Goal: Task Accomplishment & Management: Manage account settings

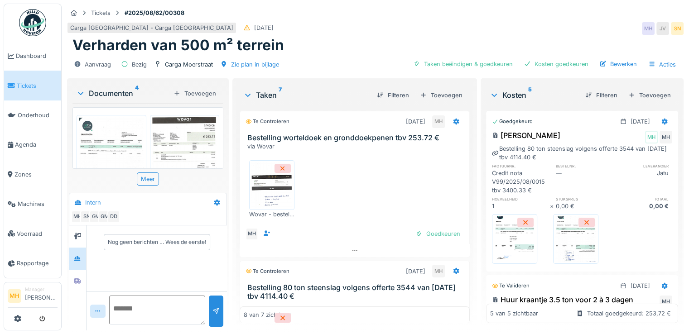
scroll to position [585, 0]
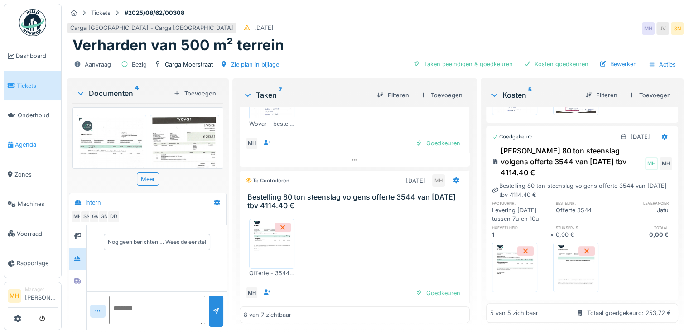
click at [27, 143] on span "Agenda" at bounding box center [36, 144] width 43 height 9
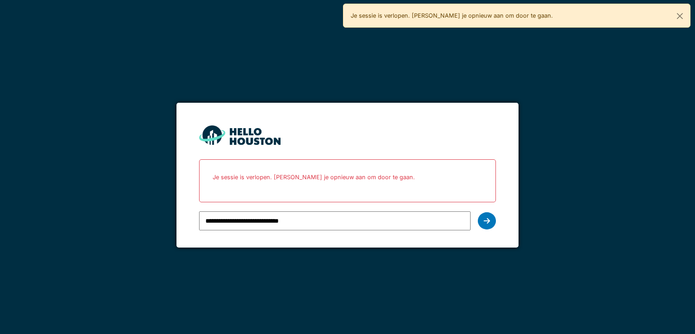
click at [484, 223] on icon at bounding box center [487, 220] width 6 height 7
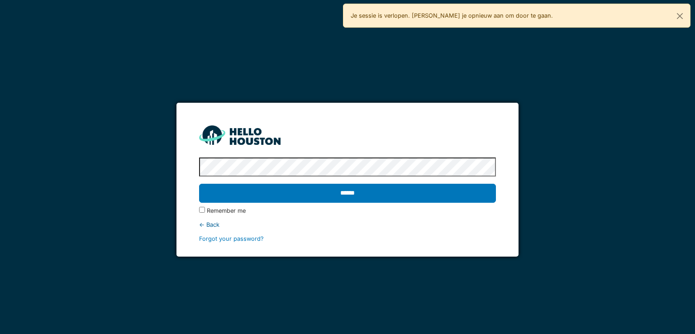
click at [350, 192] on input "******" at bounding box center [347, 193] width 297 height 19
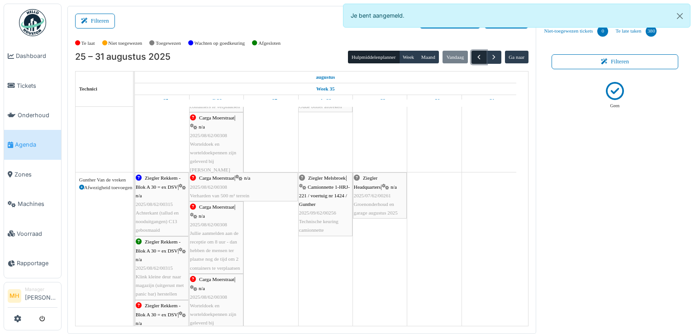
click at [475, 56] on span "button" at bounding box center [479, 57] width 8 height 8
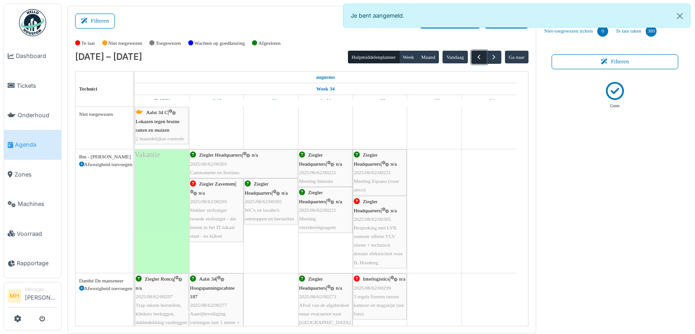
click at [475, 56] on span "button" at bounding box center [479, 57] width 8 height 8
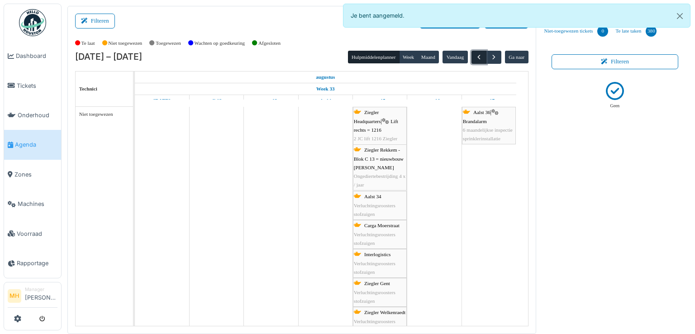
click at [475, 56] on span "button" at bounding box center [479, 57] width 8 height 8
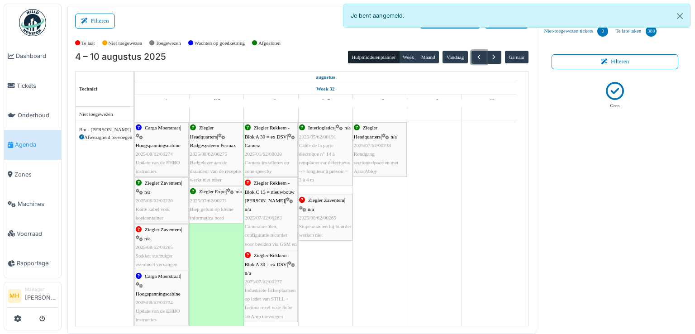
scroll to position [91, 0]
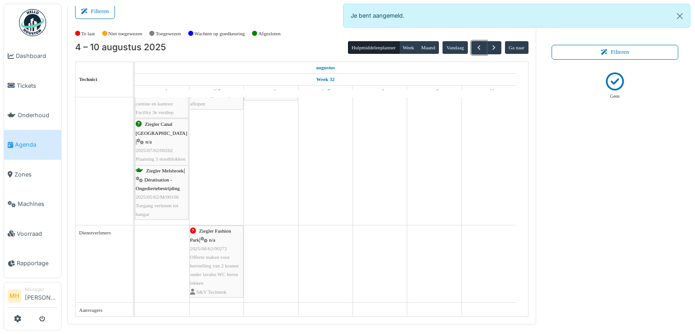
click at [223, 258] on span "Offerte maken voor herstelling van 2 kranen onder lavabo WC heren lekken" at bounding box center [214, 270] width 49 height 32
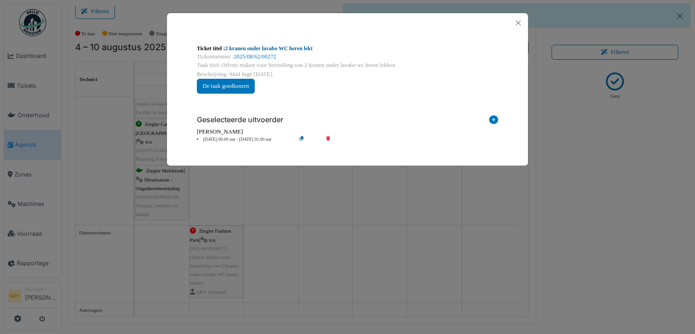
click at [281, 48] on link "2 kranen onder lavabo WC heren lekt" at bounding box center [268, 48] width 87 height 6
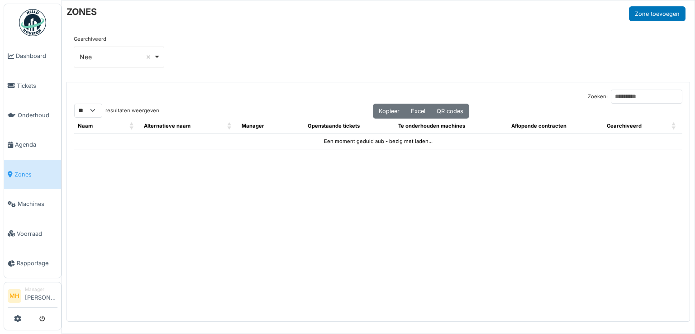
select select "**"
click at [616, 93] on input "Zoeken:" at bounding box center [647, 97] width 72 height 14
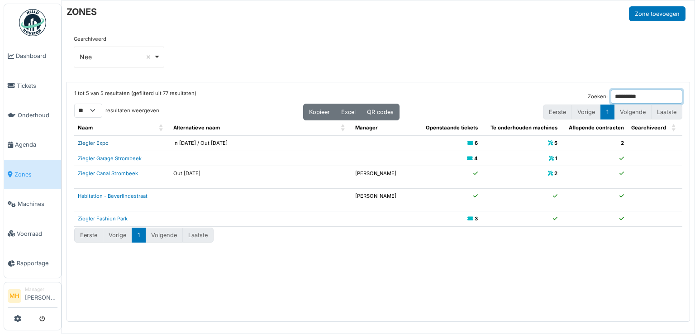
type input "*********"
click at [102, 143] on link "Ziegler Expo" at bounding box center [93, 143] width 31 height 6
click at [26, 111] on span "Onderhoud" at bounding box center [38, 115] width 40 height 9
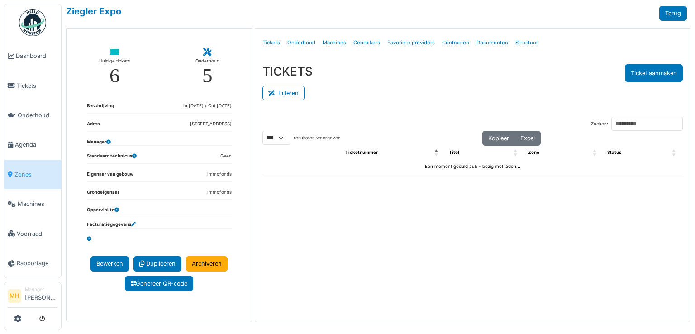
select select "***"
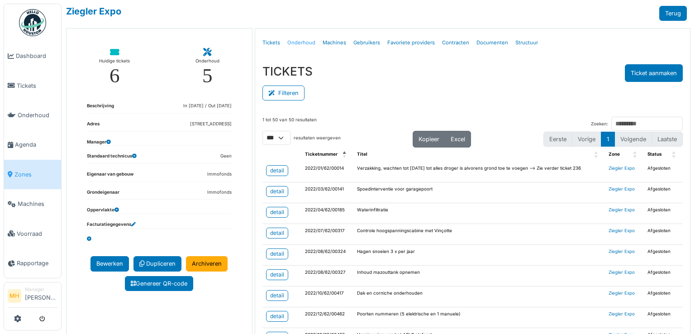
click at [300, 38] on link "Onderhoud" at bounding box center [301, 42] width 35 height 21
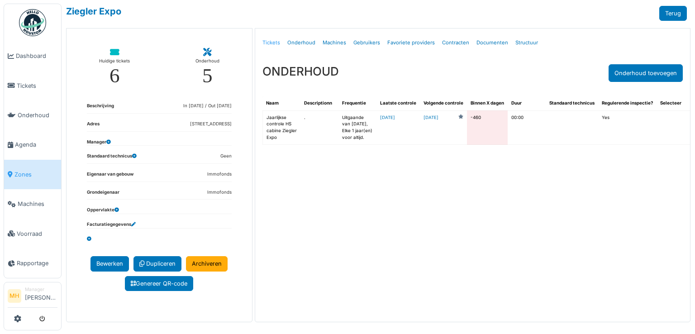
click at [266, 41] on link "Tickets" at bounding box center [271, 42] width 25 height 21
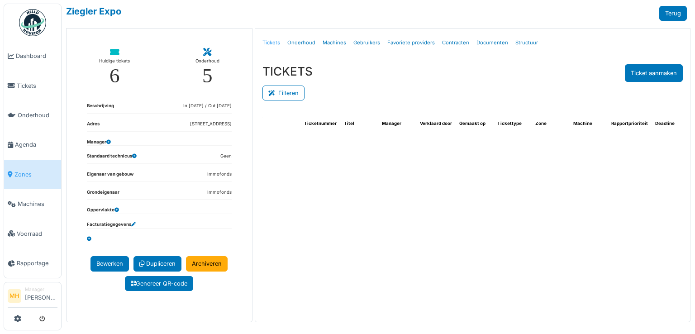
select select "***"
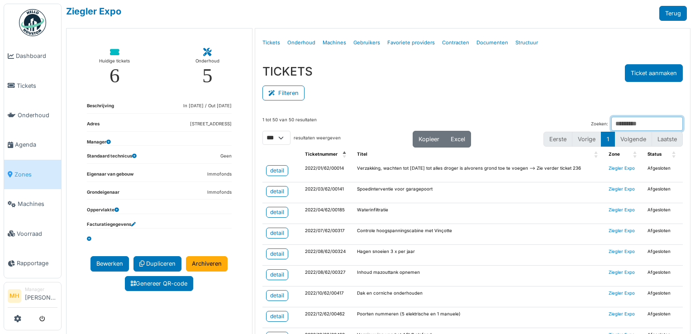
click at [612, 126] on input "Zoeken:" at bounding box center [648, 124] width 72 height 14
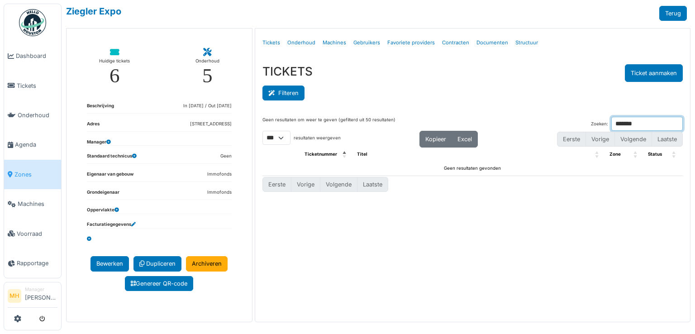
type input "*******"
click at [292, 91] on button "Filteren" at bounding box center [284, 93] width 42 height 15
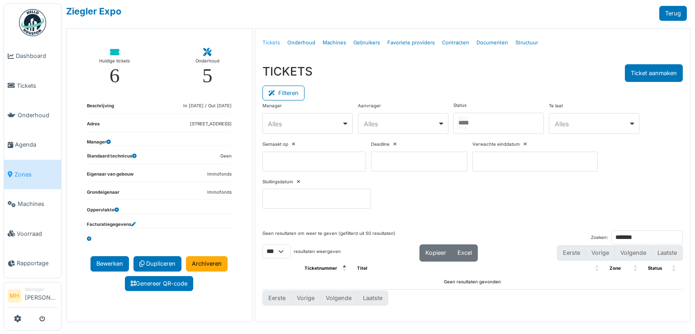
click at [277, 43] on link "Tickets" at bounding box center [271, 42] width 25 height 21
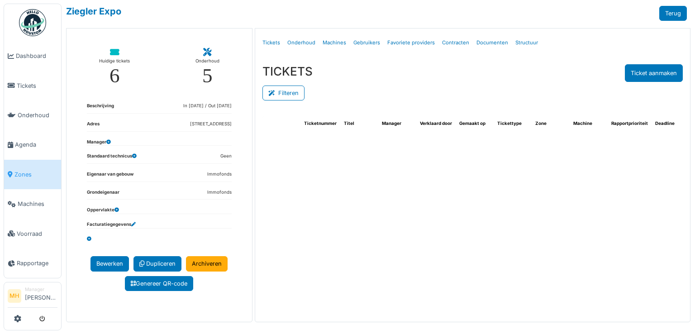
select select "***"
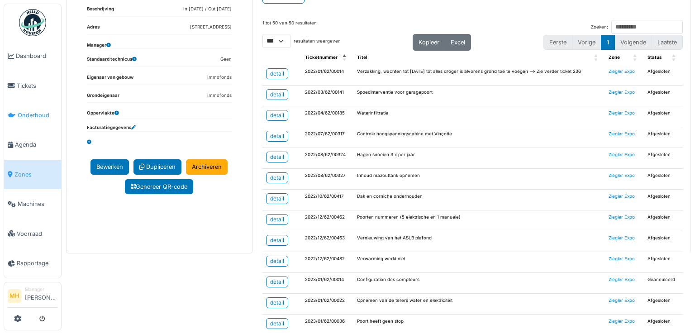
click at [40, 112] on span "Onderhoud" at bounding box center [38, 115] width 40 height 9
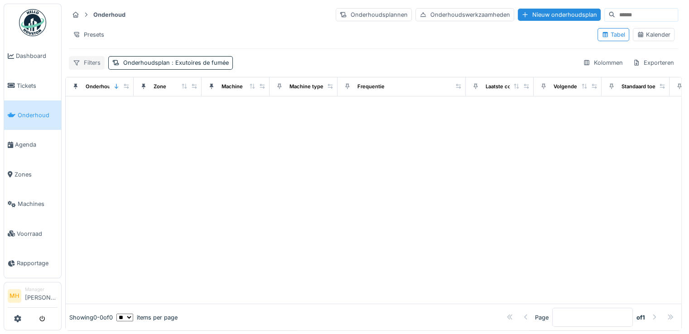
click at [84, 65] on div "Filters" at bounding box center [87, 62] width 36 height 13
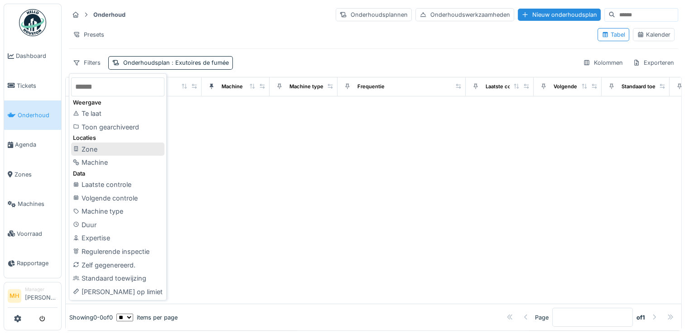
click at [102, 149] on div "Zone" at bounding box center [117, 150] width 93 height 14
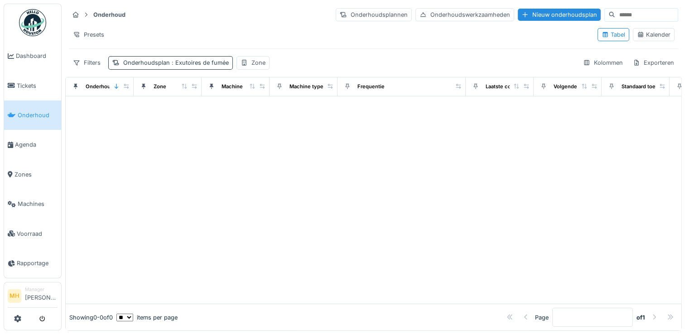
click at [136, 62] on div "Onderhoudsplan : Exutoires de fumée" at bounding box center [175, 62] width 105 height 9
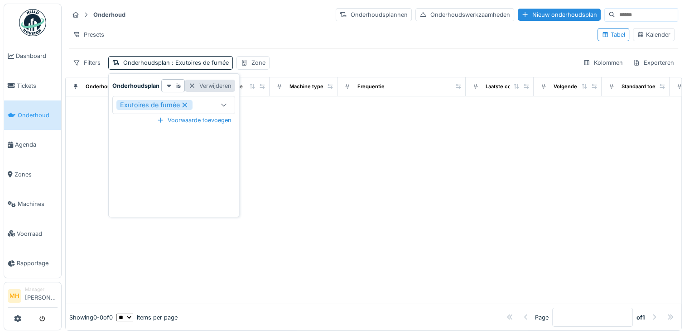
click at [220, 86] on div "Verwijderen" at bounding box center [210, 86] width 50 height 12
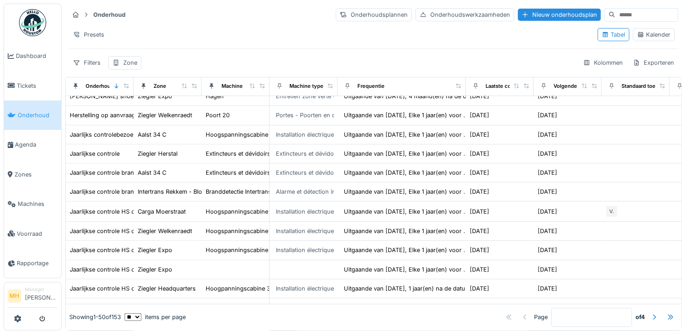
scroll to position [724, 0]
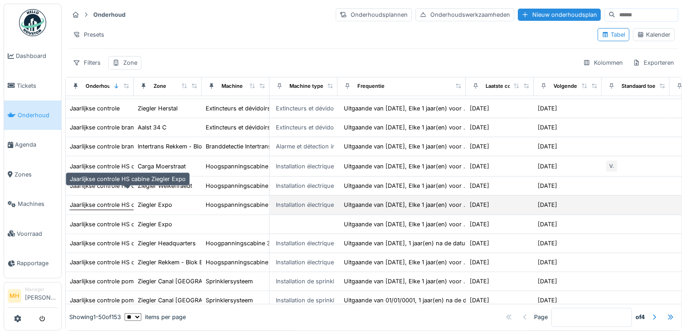
click at [91, 201] on div "Jaarlijkse controle HS cabine Ziegler Expo" at bounding box center [128, 205] width 116 height 9
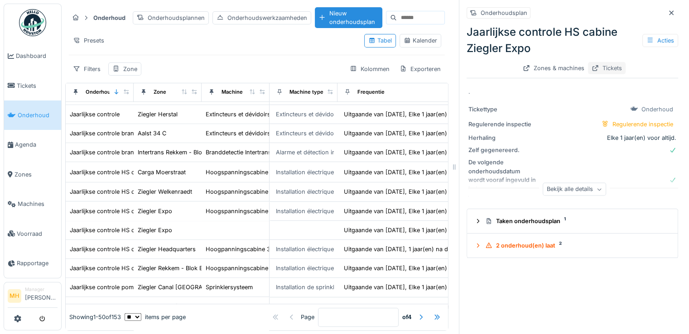
click at [599, 67] on div "Tickets" at bounding box center [607, 68] width 38 height 12
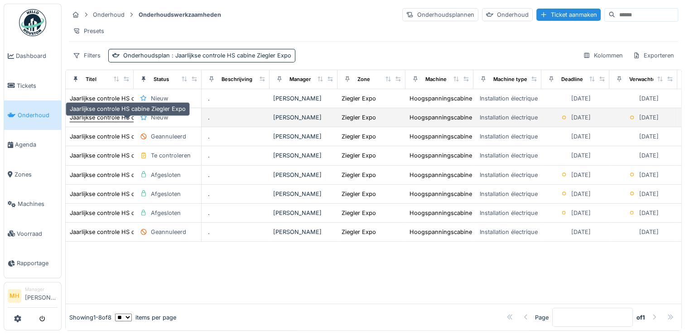
click at [117, 122] on div "Jaarlijkse controle HS cabine Ziegler Expo" at bounding box center [128, 117] width 116 height 9
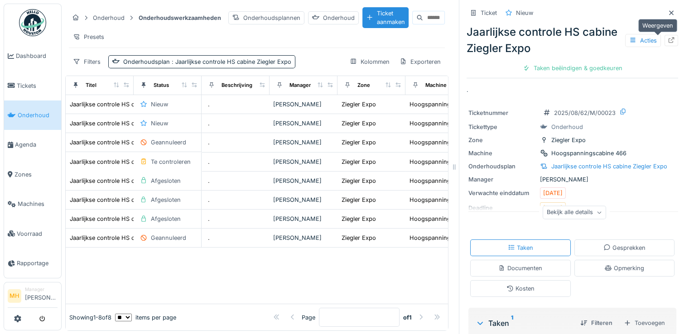
click at [668, 42] on icon at bounding box center [671, 40] width 6 height 6
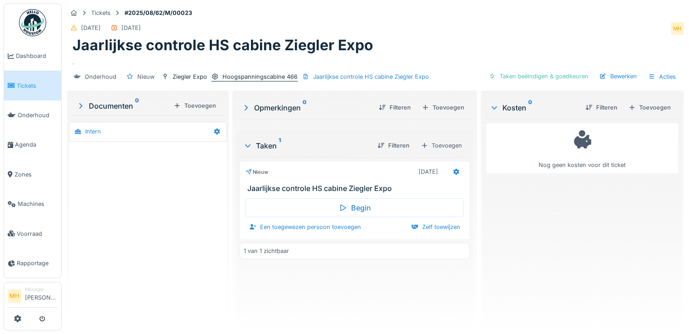
click at [242, 75] on div "Hoogspanningscabine 466" at bounding box center [259, 76] width 75 height 9
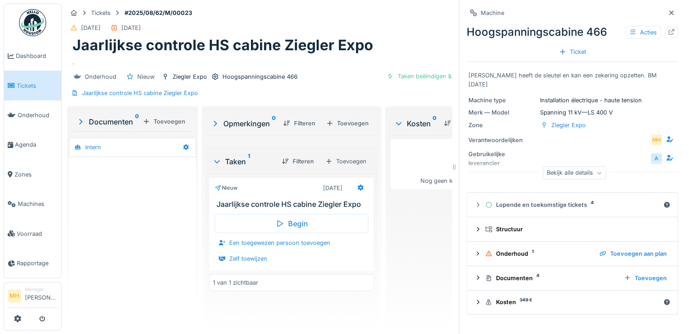
scroll to position [7, 0]
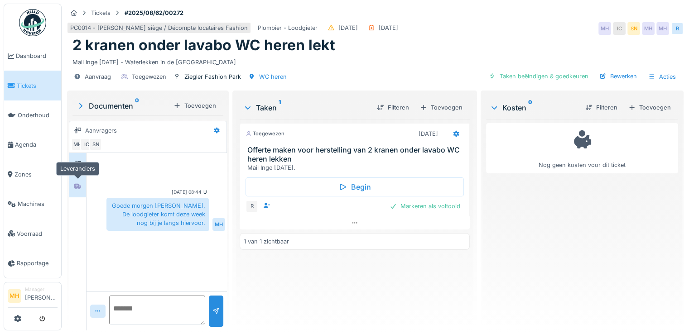
click at [81, 182] on div at bounding box center [78, 186] width 14 height 11
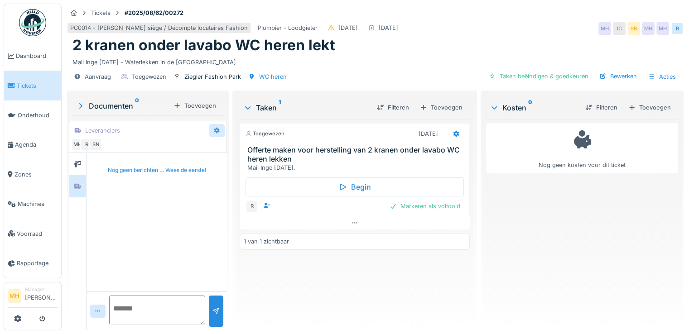
click at [216, 130] on icon at bounding box center [216, 131] width 7 height 6
click at [241, 149] on div "Bewerken" at bounding box center [235, 149] width 55 height 17
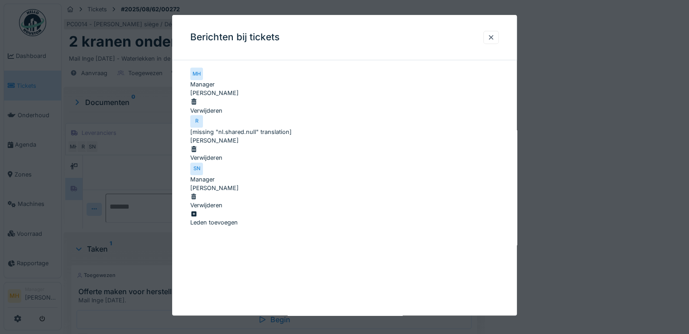
click at [475, 192] on div "Verwijderen" at bounding box center [344, 200] width 308 height 17
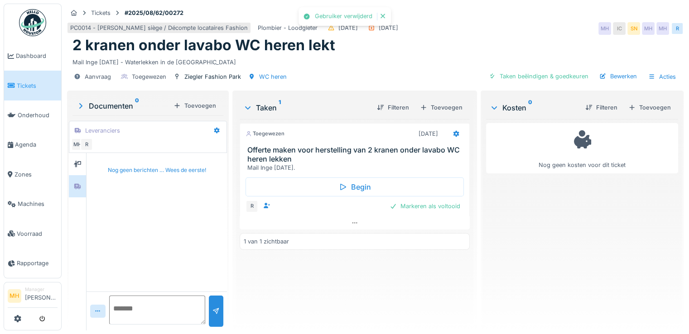
click at [147, 301] on textarea at bounding box center [157, 310] width 96 height 29
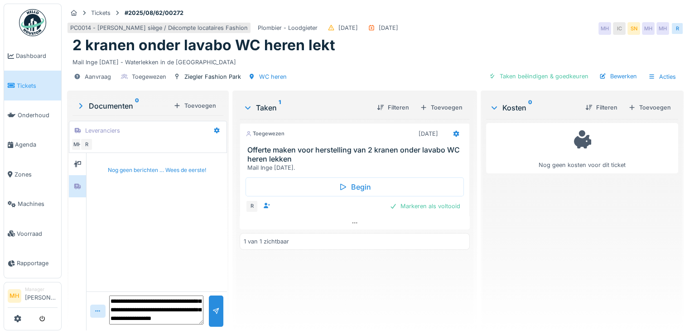
scroll to position [65, 0]
type textarea "**********"
click at [218, 311] on div at bounding box center [216, 311] width 14 height 31
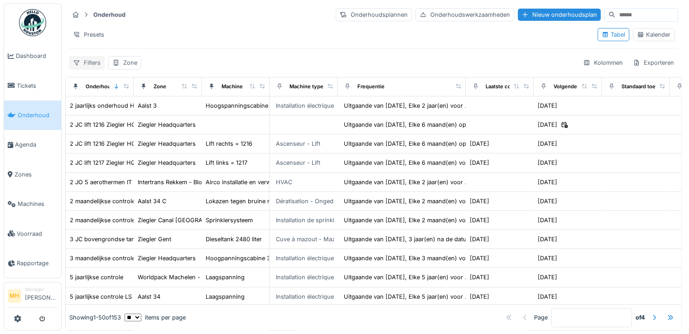
click at [91, 63] on div "Filters" at bounding box center [87, 62] width 36 height 13
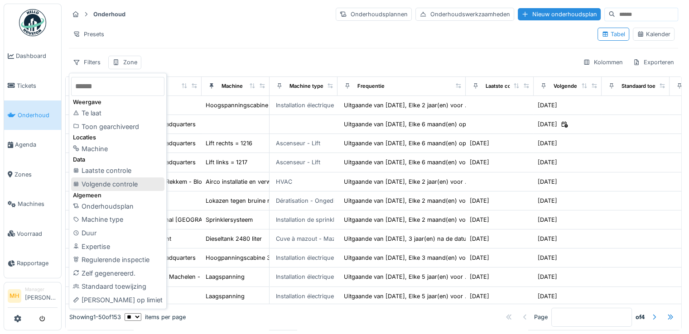
scroll to position [7, 0]
click at [120, 213] on div "Machine type" at bounding box center [117, 220] width 93 height 14
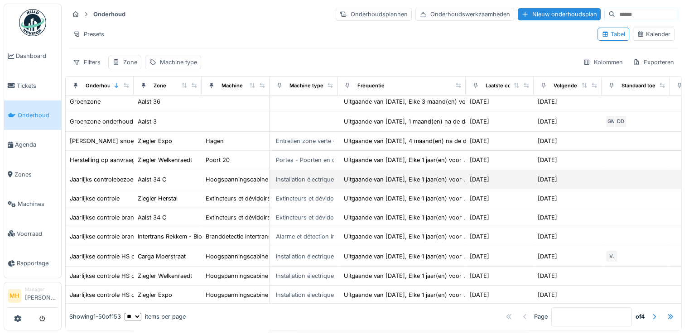
scroll to position [679, 0]
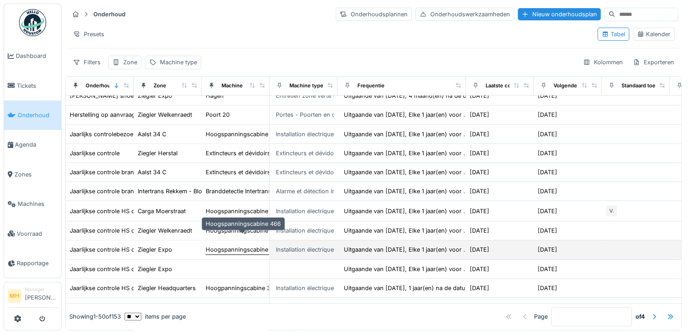
click at [210, 245] on div "Hoogspanningscabine 466" at bounding box center [243, 249] width 75 height 9
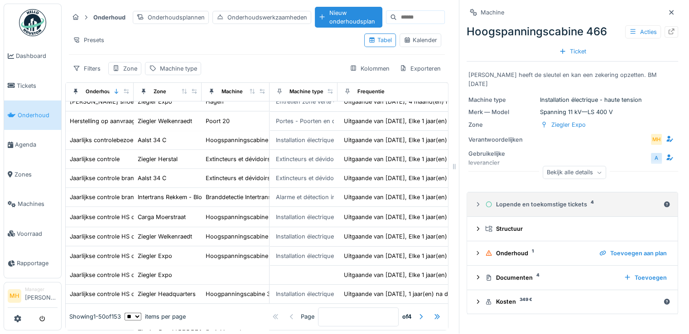
click at [529, 200] on div "Lopende en toekomstige tickets 4" at bounding box center [572, 204] width 174 height 9
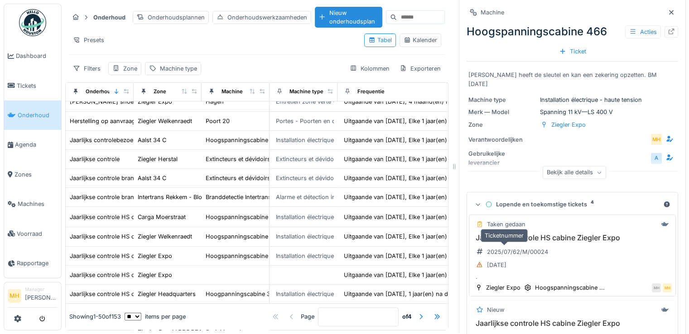
click at [518, 248] on div "2025/07/62/M/00024" at bounding box center [517, 252] width 61 height 9
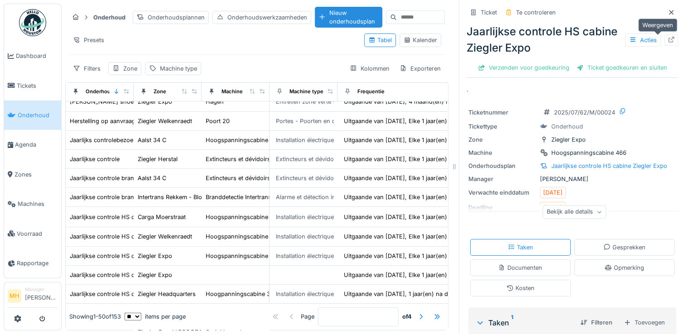
click at [667, 36] on div at bounding box center [670, 40] width 7 height 9
click at [410, 11] on input at bounding box center [421, 17] width 48 height 13
type input "*********"
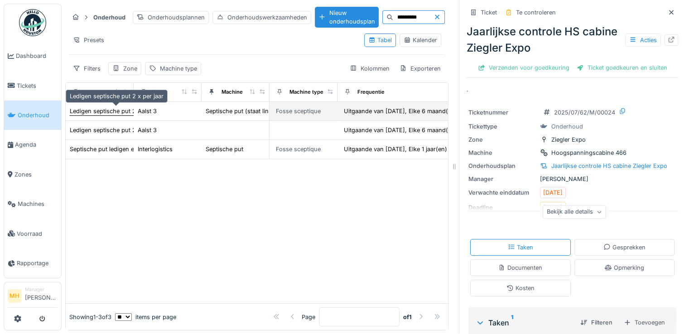
click at [96, 107] on div "Ledigen septische put 2 x per jaar" at bounding box center [117, 111] width 94 height 9
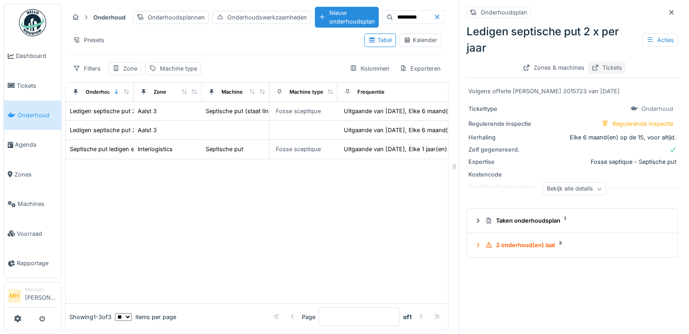
click at [604, 62] on div "Tickets" at bounding box center [607, 68] width 38 height 12
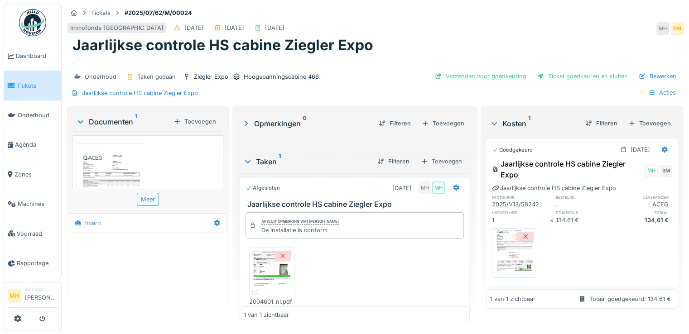
scroll to position [7, 0]
click at [114, 154] on img at bounding box center [111, 191] width 65 height 92
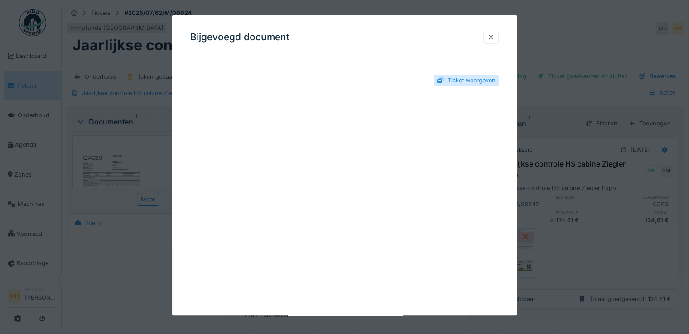
click at [494, 37] on div at bounding box center [490, 37] width 7 height 9
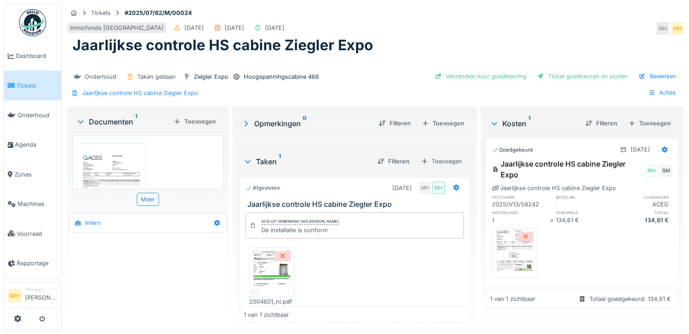
click at [258, 271] on img at bounding box center [271, 272] width 41 height 45
click at [654, 70] on div "Bewerken" at bounding box center [657, 76] width 45 height 12
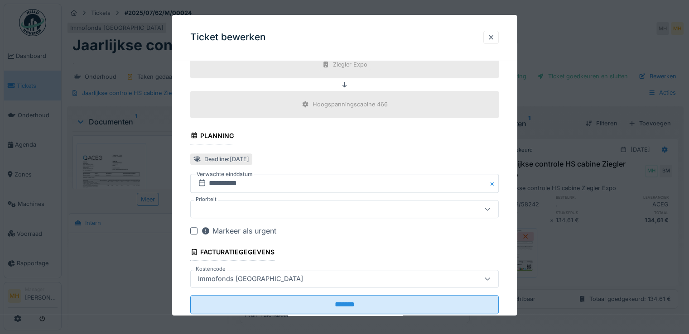
scroll to position [339, 0]
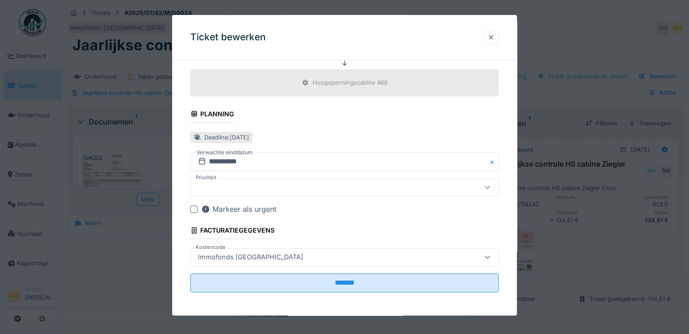
click at [492, 34] on div at bounding box center [490, 37] width 7 height 9
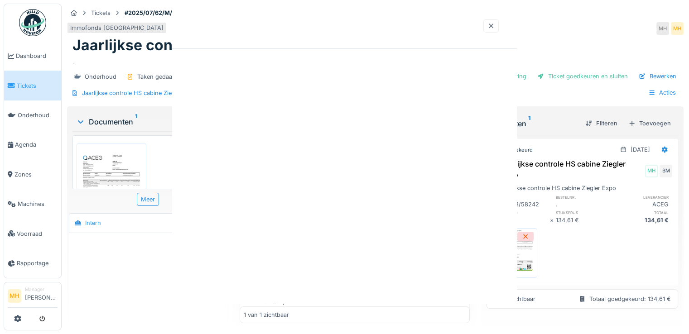
scroll to position [0, 0]
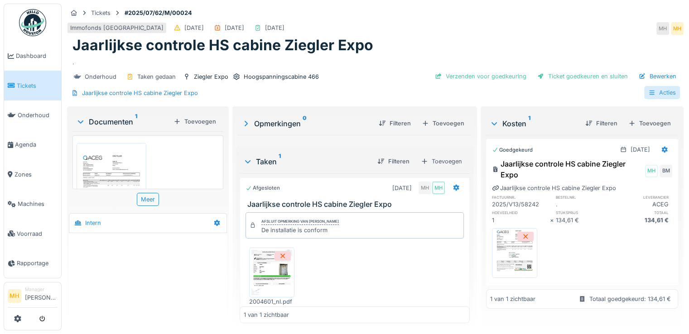
click at [657, 88] on div "Acties" at bounding box center [662, 92] width 36 height 13
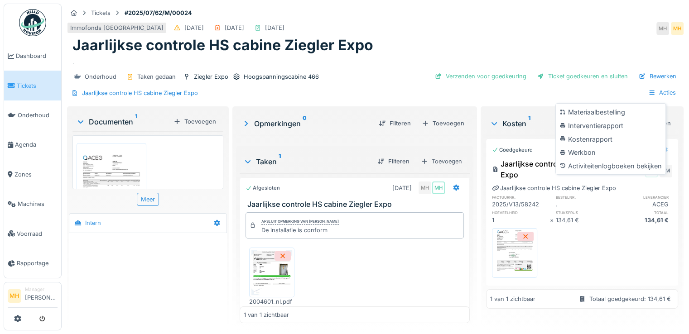
click at [590, 133] on div "Kostenrapport" at bounding box center [610, 140] width 106 height 14
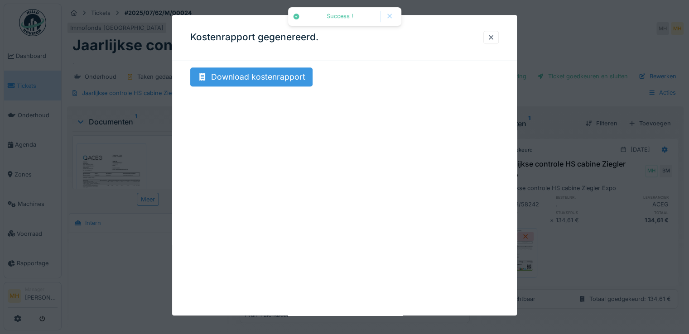
click at [289, 77] on div "Download kostenrapport" at bounding box center [251, 76] width 122 height 19
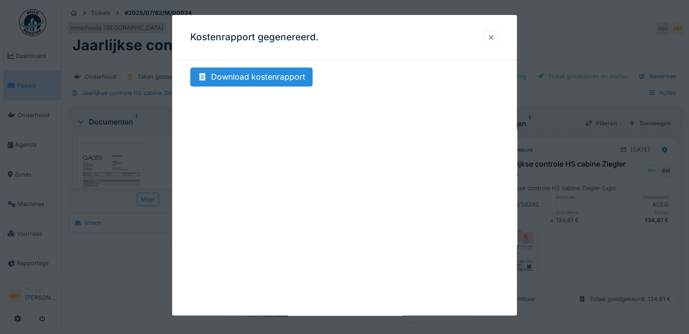
click at [494, 37] on div at bounding box center [490, 37] width 7 height 9
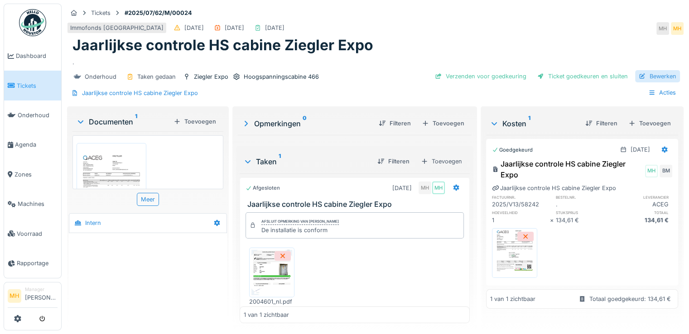
click at [648, 70] on div "Bewerken" at bounding box center [657, 76] width 45 height 12
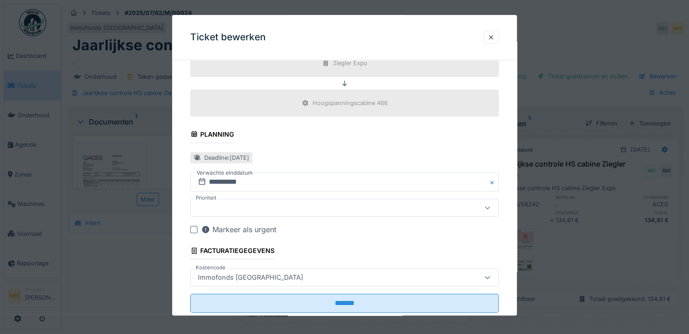
scroll to position [339, 0]
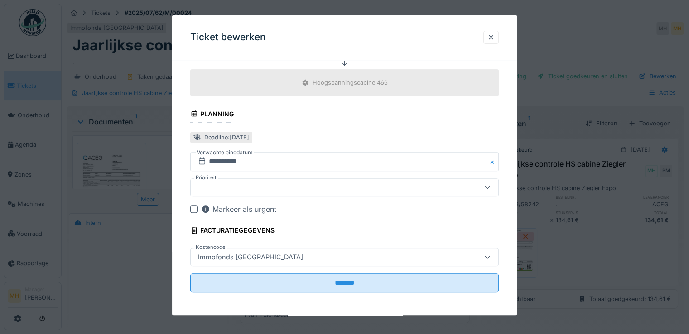
click at [491, 258] on icon at bounding box center [487, 257] width 7 height 6
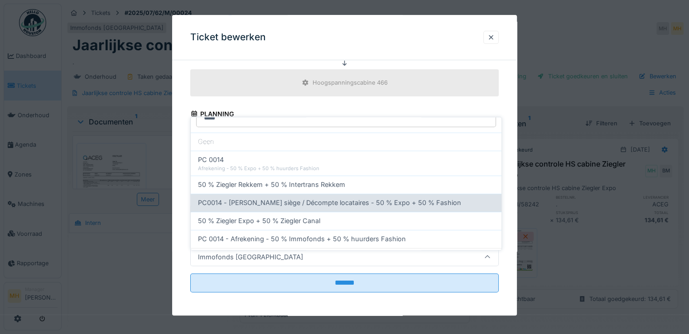
scroll to position [29, 0]
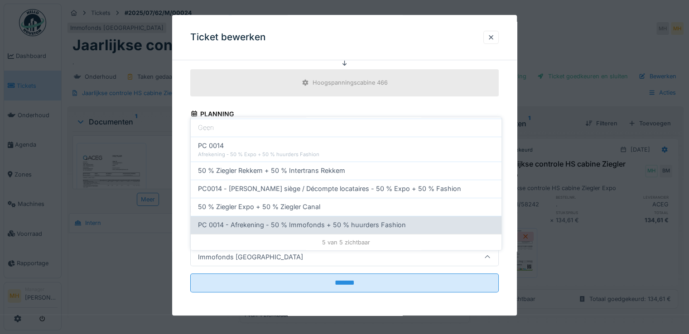
type input "****"
click at [297, 220] on span "PC 0014 - Afrekening - 50 % Immofonds + 50 % huurders Fashion" at bounding box center [302, 225] width 208 height 10
type input "***"
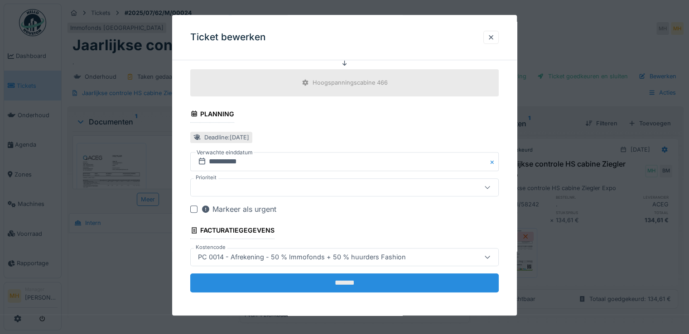
click at [361, 282] on input "*******" at bounding box center [344, 282] width 308 height 19
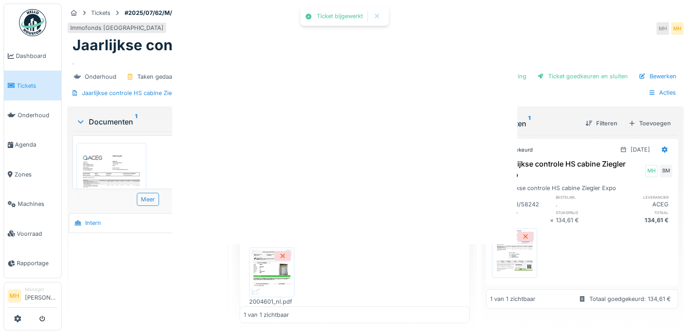
scroll to position [0, 0]
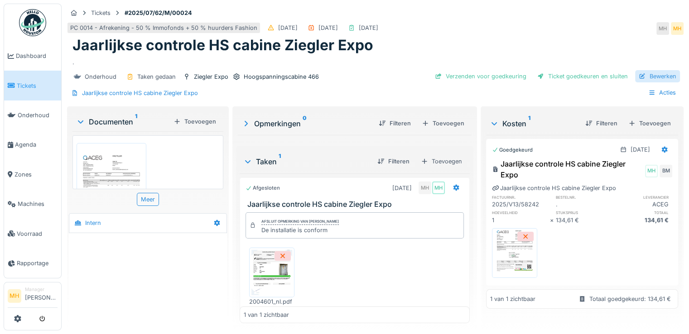
click at [659, 70] on div "Bewerken" at bounding box center [657, 76] width 45 height 12
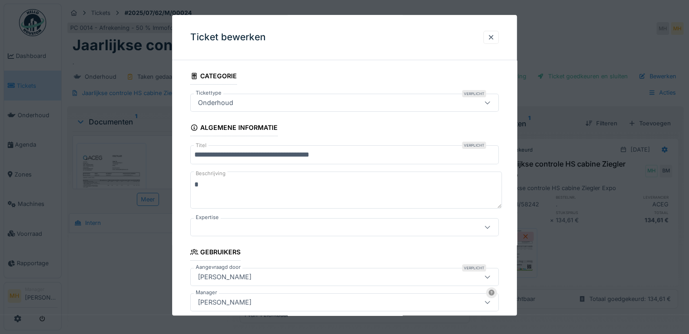
click at [604, 35] on div at bounding box center [344, 167] width 689 height 334
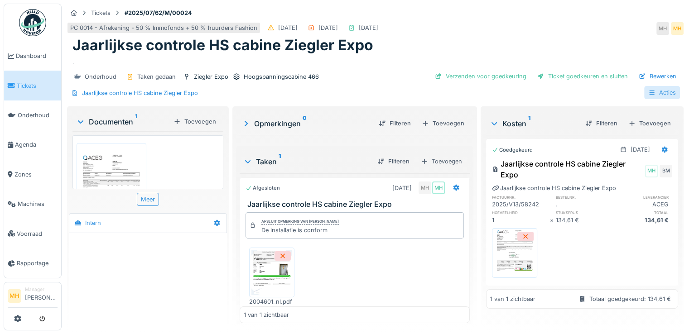
click at [656, 86] on div "Acties" at bounding box center [662, 92] width 36 height 13
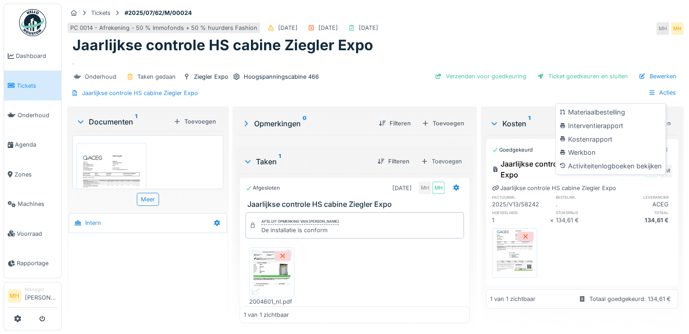
click at [589, 133] on div "Kostenrapport" at bounding box center [610, 140] width 106 height 14
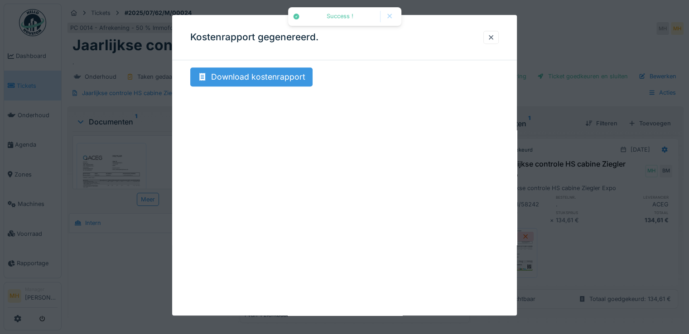
click at [249, 75] on div "Download kostenrapport" at bounding box center [251, 76] width 122 height 19
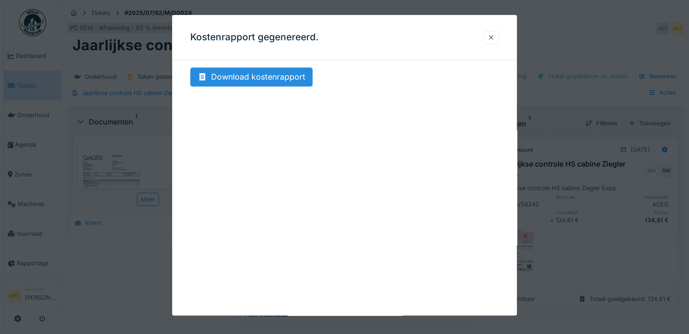
click at [493, 36] on div at bounding box center [490, 37] width 7 height 9
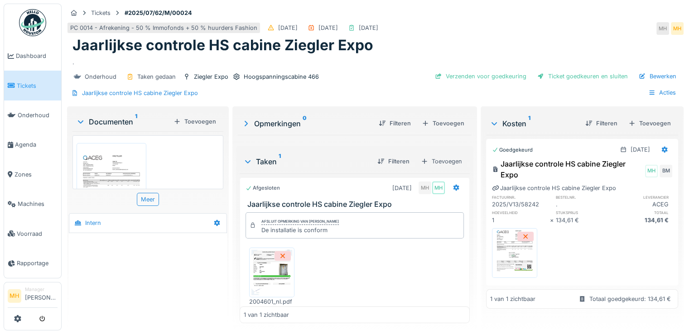
click at [464, 70] on div "Verzenden voor goedkeuring" at bounding box center [480, 76] width 99 height 12
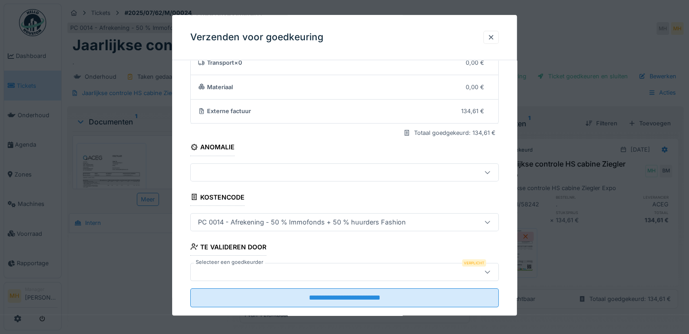
scroll to position [78, 0]
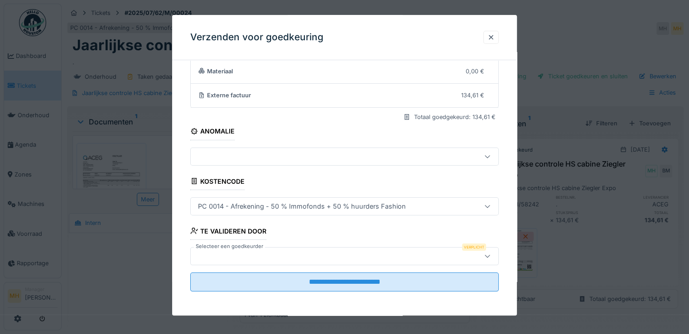
click at [215, 254] on div at bounding box center [325, 256] width 263 height 10
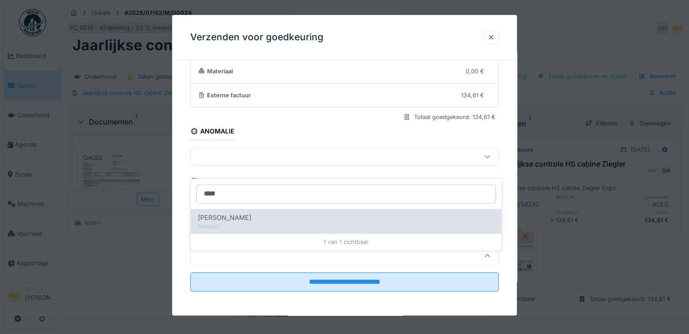
type input "****"
click at [262, 213] on div "[PERSON_NAME]" at bounding box center [346, 218] width 296 height 10
type input "****"
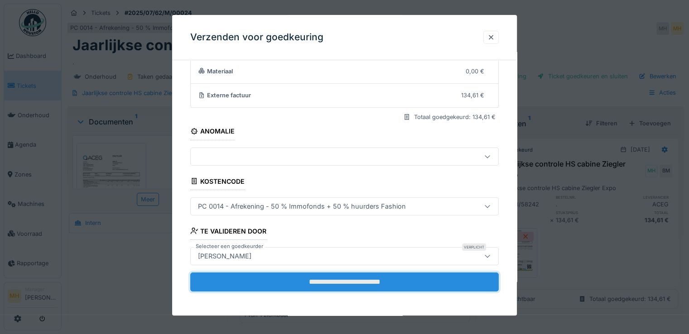
click at [306, 280] on input "**********" at bounding box center [344, 282] width 308 height 19
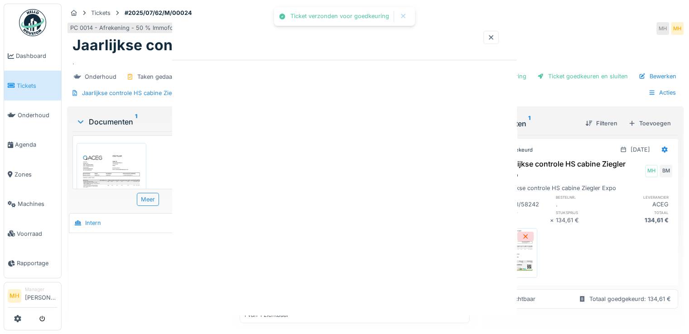
scroll to position [0, 0]
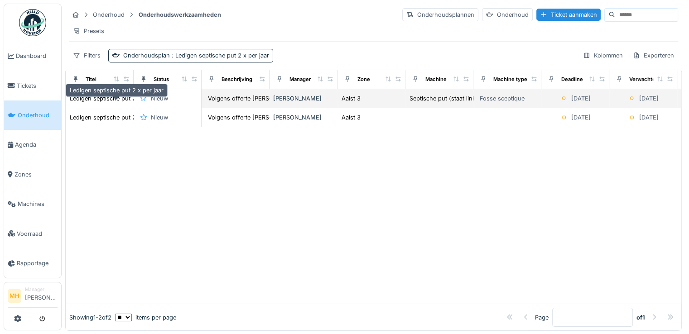
click at [97, 103] on div "Ledigen septische put 2 x per jaar" at bounding box center [117, 98] width 94 height 9
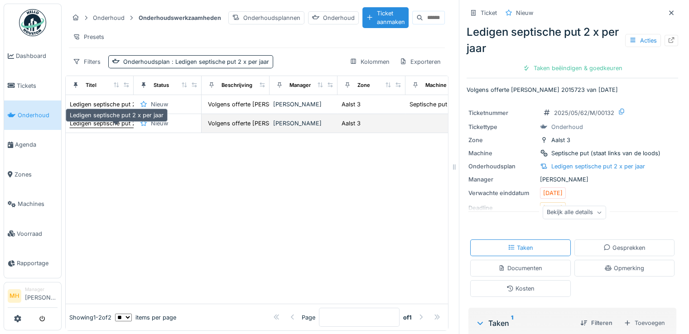
click at [114, 128] on div "Ledigen septische put 2 x per jaar" at bounding box center [117, 123] width 94 height 9
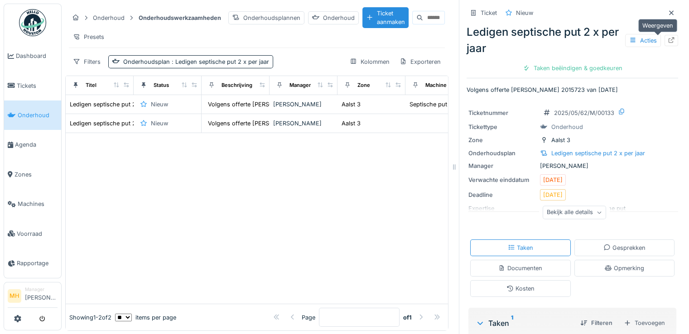
click at [667, 39] on icon at bounding box center [670, 40] width 7 height 6
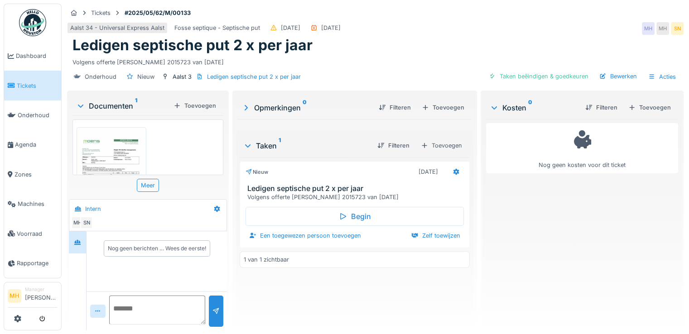
click at [102, 151] on img at bounding box center [111, 175] width 65 height 92
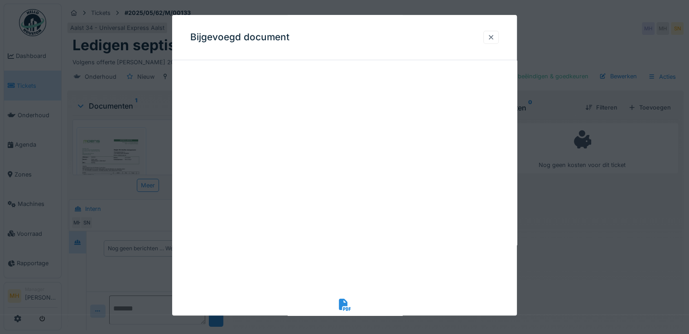
click at [494, 37] on div at bounding box center [490, 37] width 7 height 9
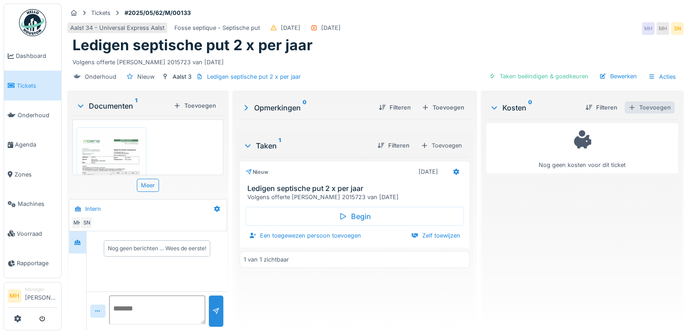
click at [630, 108] on div "Toevoegen" at bounding box center [649, 107] width 50 height 12
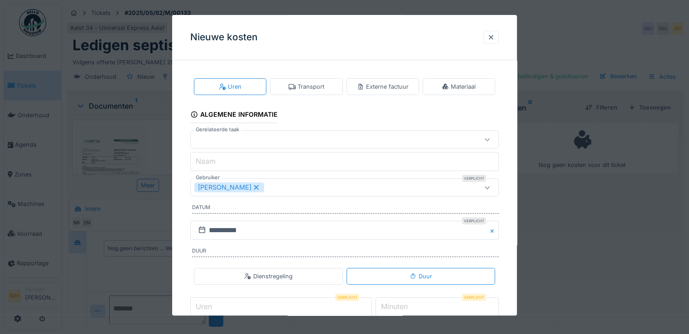
click at [406, 86] on div "Externe factuur" at bounding box center [383, 86] width 52 height 9
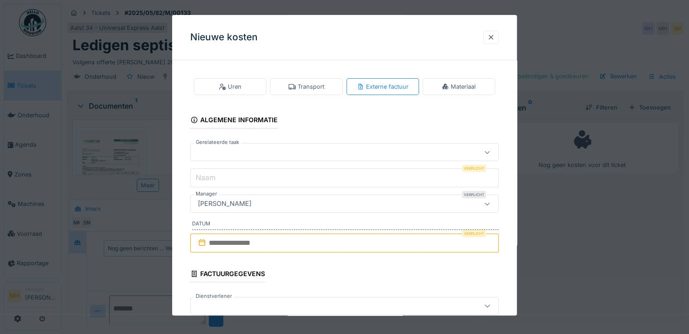
click at [236, 153] on div at bounding box center [325, 153] width 263 height 10
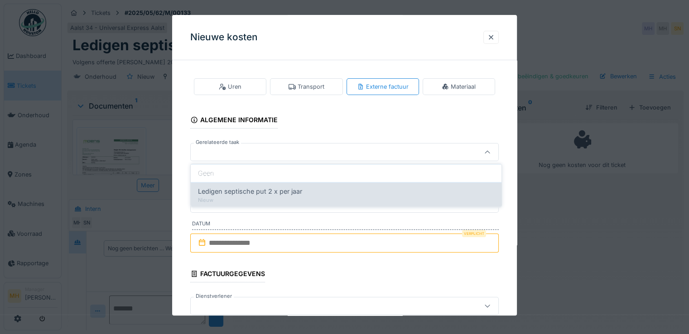
click at [246, 194] on span "Ledigen septische put 2 x per jaar" at bounding box center [250, 192] width 104 height 10
type input "******"
type input "**********"
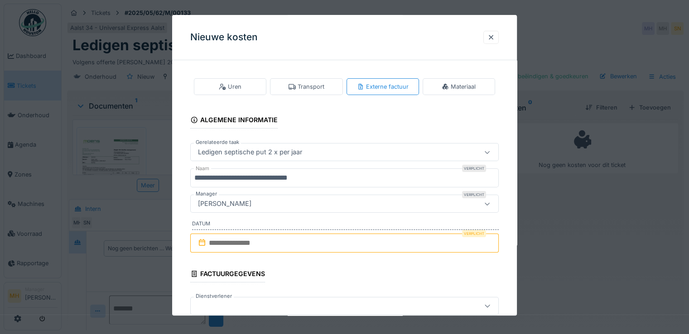
scroll to position [45, 0]
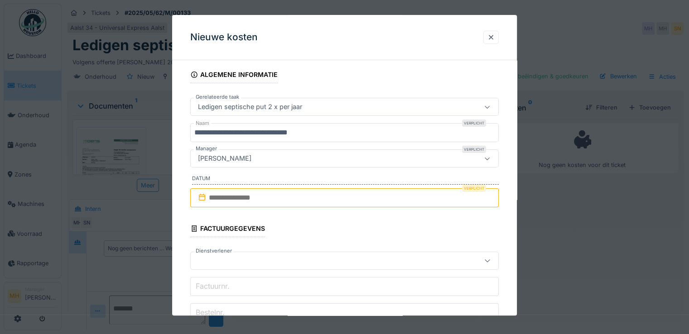
click at [240, 196] on input "text" at bounding box center [344, 197] width 308 height 19
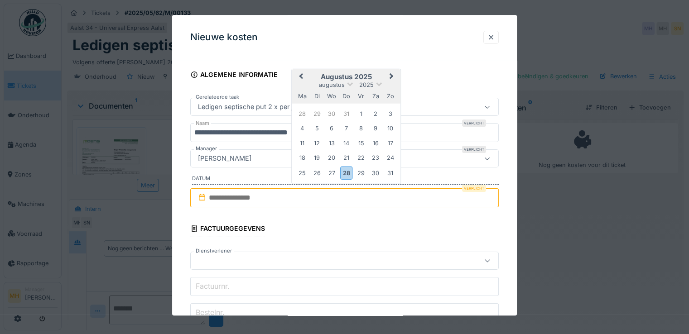
click at [301, 76] on span "Previous Month" at bounding box center [301, 77] width 0 height 11
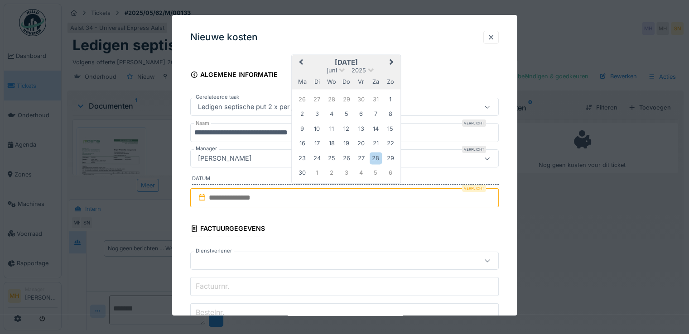
click at [302, 76] on div "ma" at bounding box center [302, 82] width 12 height 12
click at [301, 62] on span "Previous Month" at bounding box center [301, 63] width 0 height 11
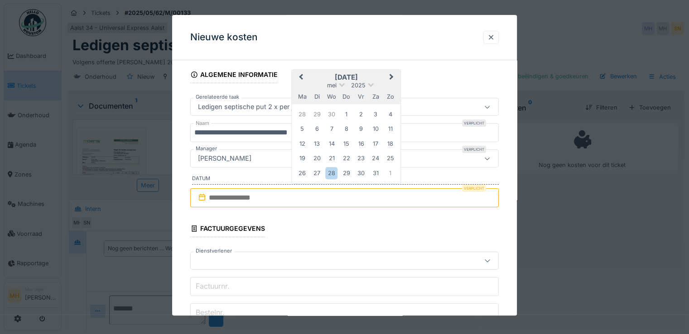
click at [318, 156] on div "20" at bounding box center [317, 159] width 12 height 12
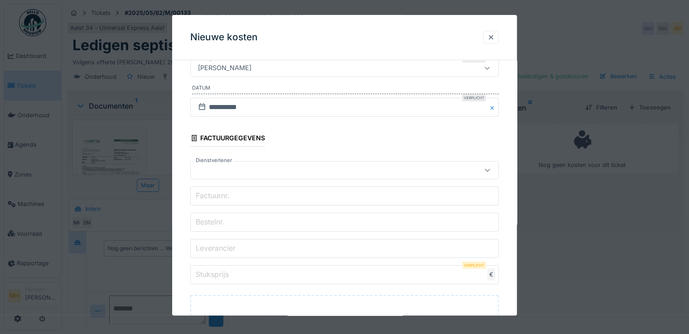
click at [225, 167] on div at bounding box center [325, 170] width 263 height 10
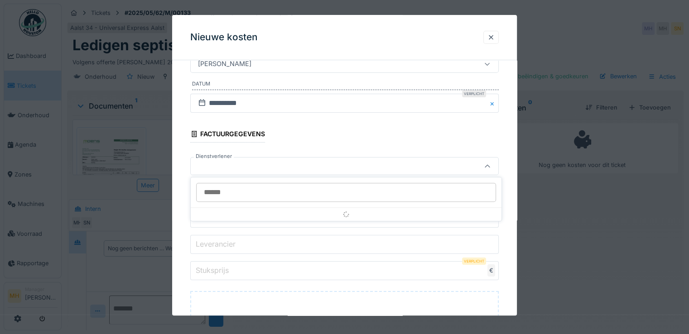
type input "*"
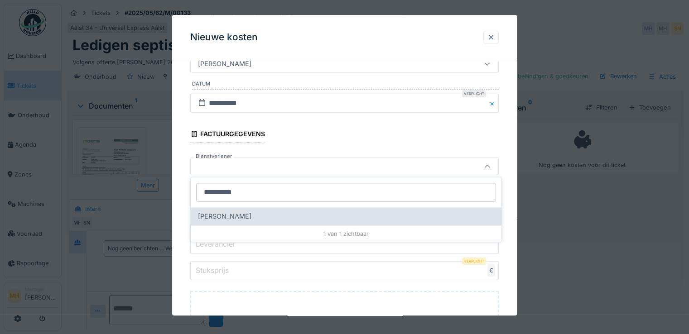
type input "**********"
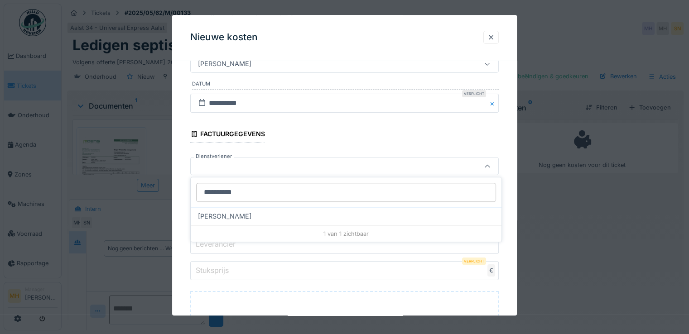
drag, startPoint x: 215, startPoint y: 216, endPoint x: 268, endPoint y: 185, distance: 61.3
click at [216, 215] on span "Bart Moens" at bounding box center [224, 216] width 53 height 10
type input "*****"
click at [245, 190] on input "Factuurnr." at bounding box center [344, 191] width 308 height 19
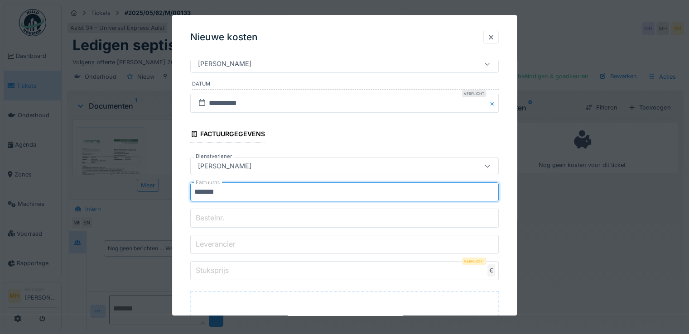
type input "*******"
click at [248, 217] on input "Bestelnr." at bounding box center [344, 218] width 308 height 19
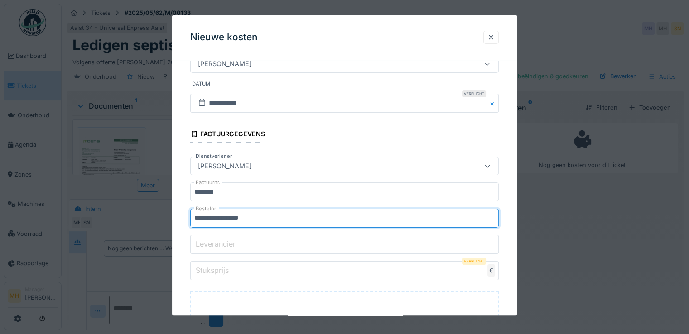
type input "**********"
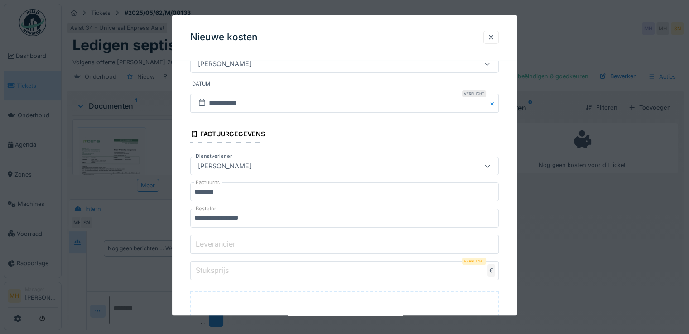
click at [238, 245] on input "Leverancier" at bounding box center [344, 244] width 308 height 19
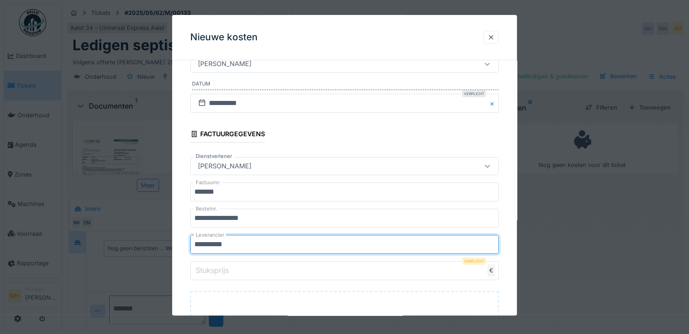
type input "**********"
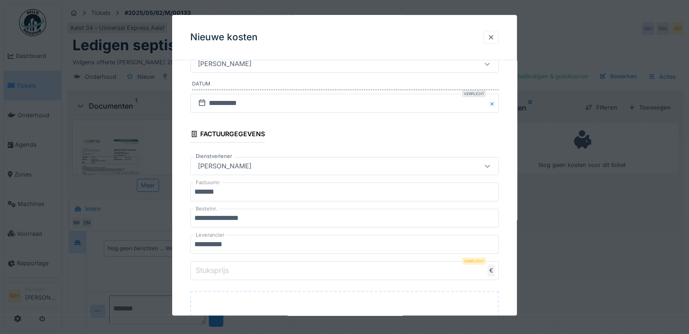
click at [219, 267] on label "Stuksprijs" at bounding box center [212, 270] width 37 height 11
click at [219, 267] on input "Stuksprijs" at bounding box center [344, 270] width 308 height 19
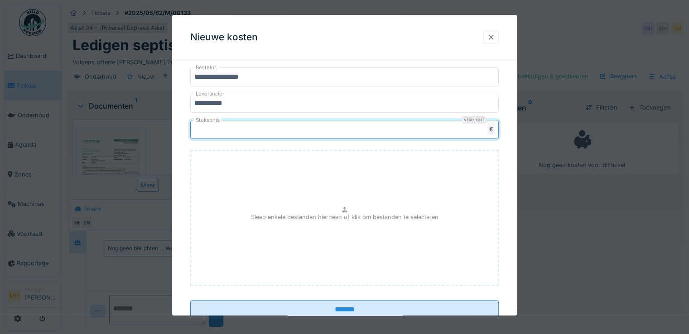
scroll to position [308, 0]
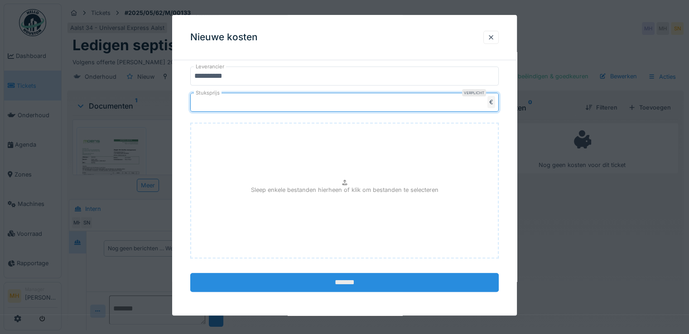
type input "***"
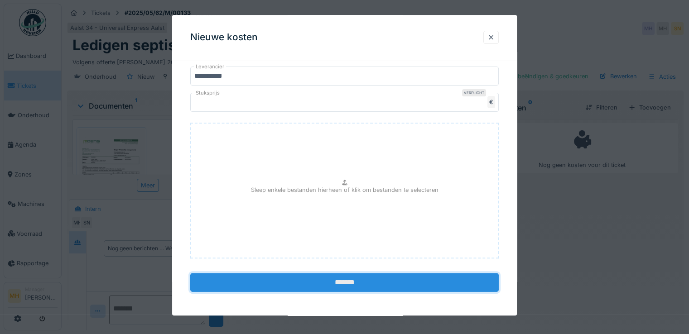
click at [347, 279] on input "*******" at bounding box center [344, 282] width 308 height 19
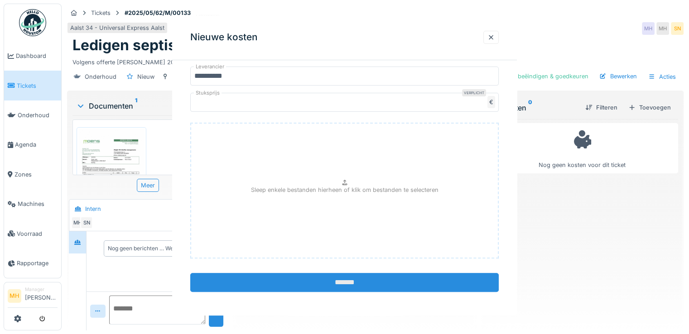
scroll to position [0, 0]
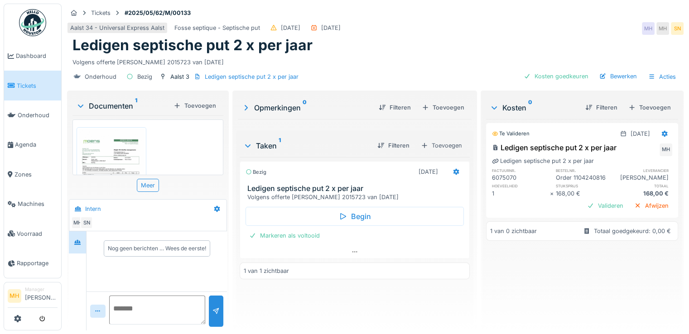
click at [120, 153] on img at bounding box center [111, 175] width 65 height 92
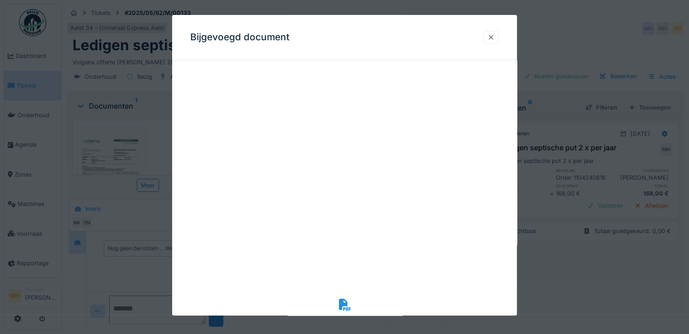
click at [492, 33] on div at bounding box center [490, 37] width 7 height 9
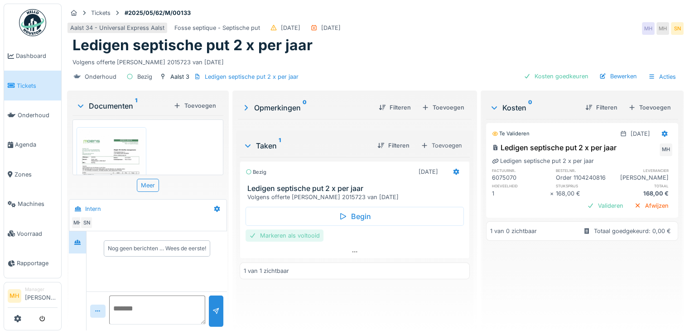
click at [284, 234] on div "Markeren als voltooid" at bounding box center [284, 236] width 78 height 12
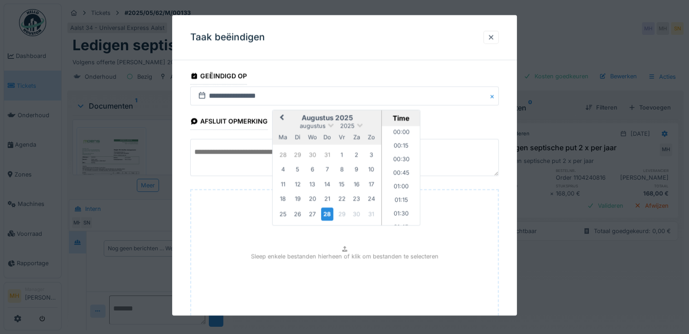
scroll to position [405, 0]
click at [282, 115] on span "Previous Month" at bounding box center [282, 118] width 0 height 11
click at [313, 196] on div "21" at bounding box center [312, 199] width 12 height 12
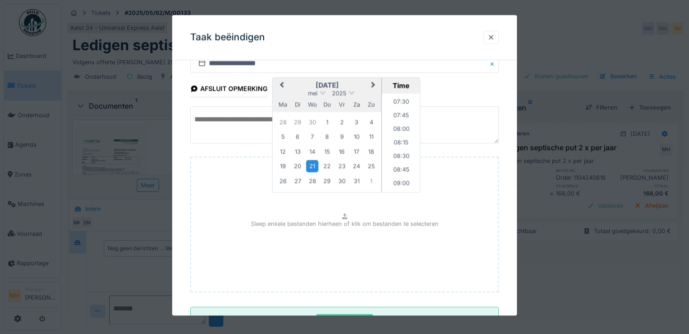
scroll to position [67, 0]
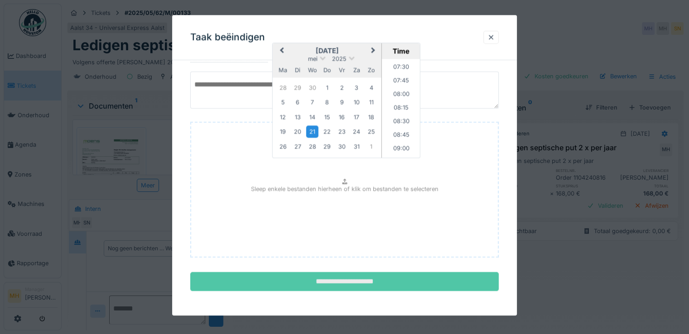
click at [380, 283] on input "**********" at bounding box center [344, 282] width 308 height 19
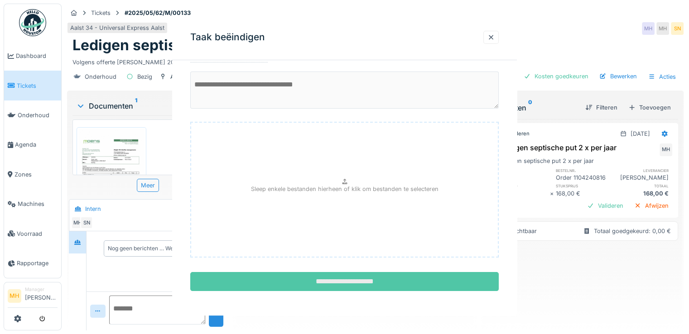
scroll to position [0, 0]
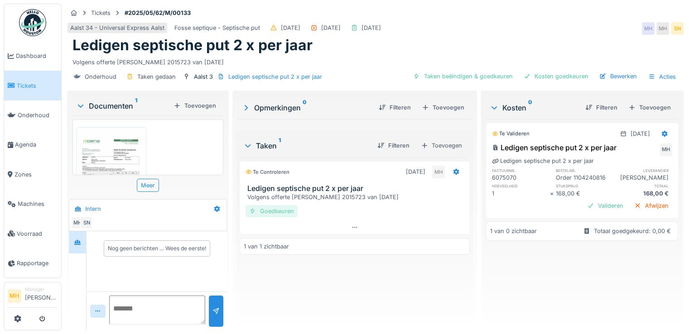
click at [283, 211] on div "Goedkeuren" at bounding box center [271, 211] width 52 height 12
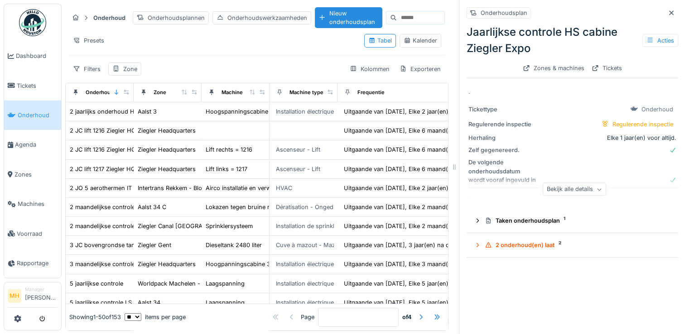
scroll to position [724, 0]
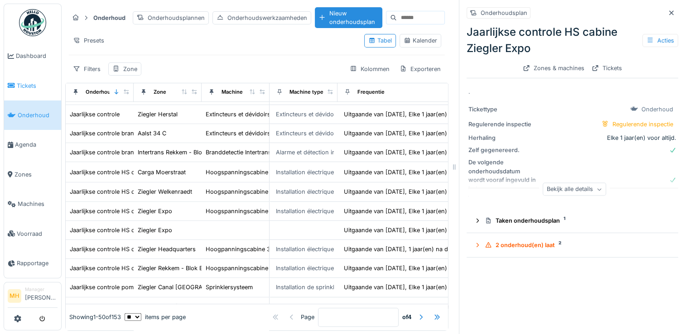
click at [26, 85] on span "Tickets" at bounding box center [37, 85] width 41 height 9
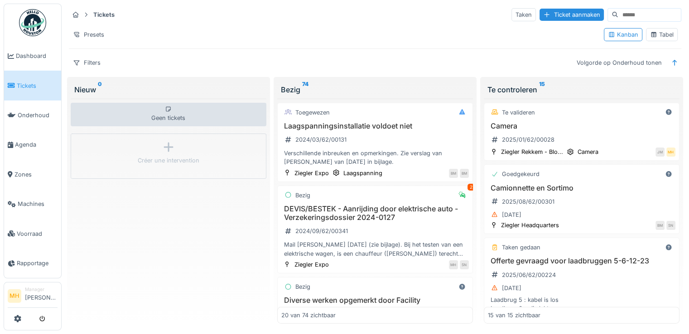
click at [618, 19] on input at bounding box center [649, 15] width 62 height 13
type input "*****"
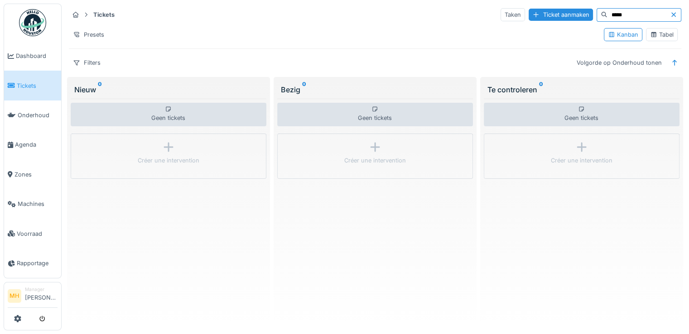
click at [607, 13] on input "*****" at bounding box center [638, 15] width 62 height 13
click at [25, 170] on span "Zones" at bounding box center [35, 174] width 43 height 9
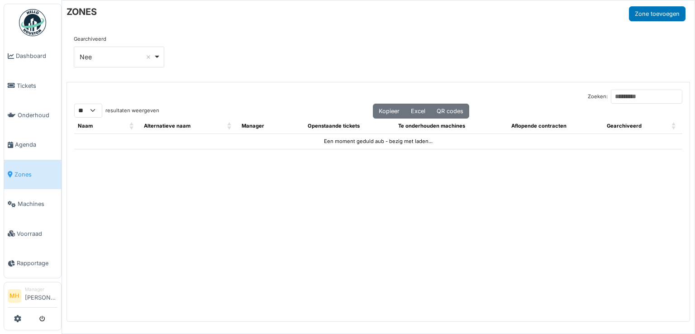
select select "**"
click at [619, 95] on input "Zoeken:" at bounding box center [647, 97] width 72 height 14
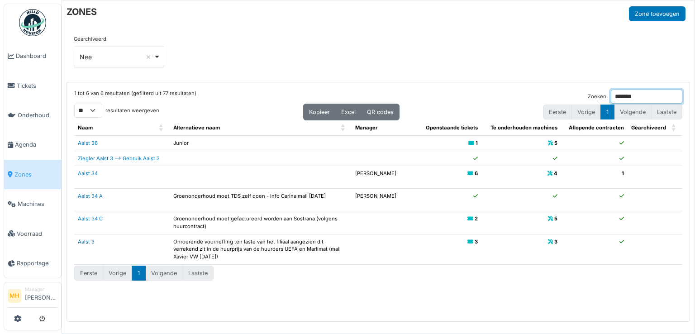
type input "*******"
click at [81, 240] on link "Aalst 3" at bounding box center [86, 242] width 17 height 6
click at [86, 242] on link "Aalst 3" at bounding box center [86, 242] width 17 height 6
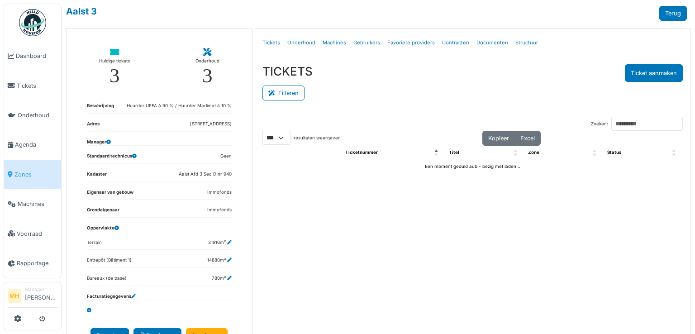
select select "***"
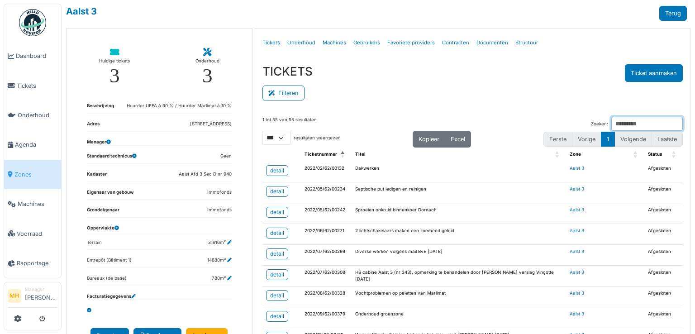
click at [612, 123] on input "Zoeken:" at bounding box center [648, 124] width 72 height 14
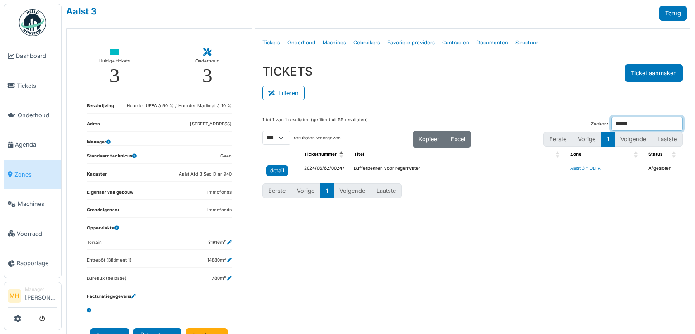
type input "*****"
click at [283, 168] on link "detail" at bounding box center [277, 170] width 22 height 11
click at [297, 39] on link "Onderhoud" at bounding box center [301, 42] width 35 height 21
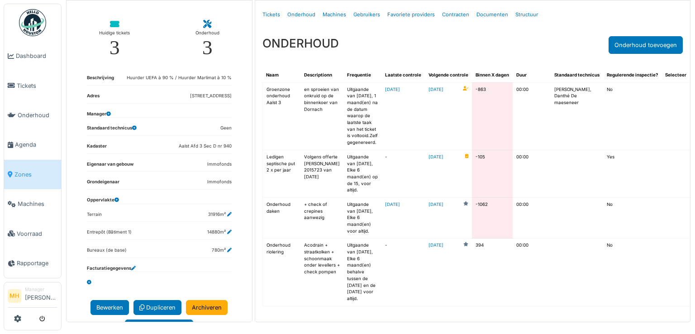
scroll to position [54, 0]
click at [429, 243] on link "2026-09-26" at bounding box center [436, 245] width 15 height 7
click at [429, 244] on link "2026-09-26" at bounding box center [436, 245] width 15 height 7
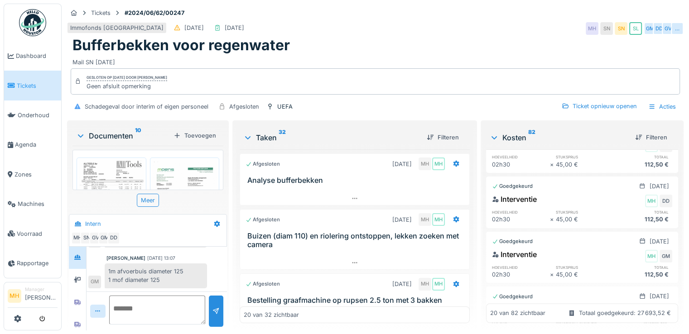
scroll to position [1358, 0]
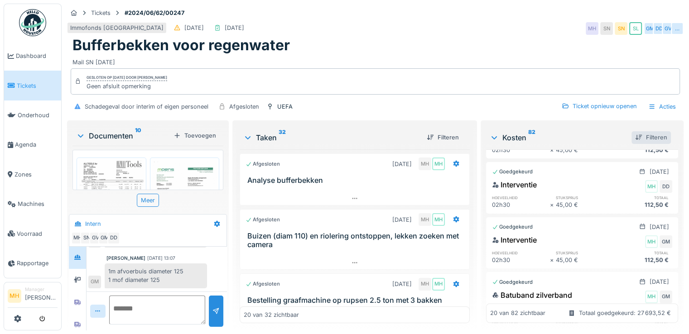
click at [635, 138] on div "Filteren" at bounding box center [650, 137] width 39 height 12
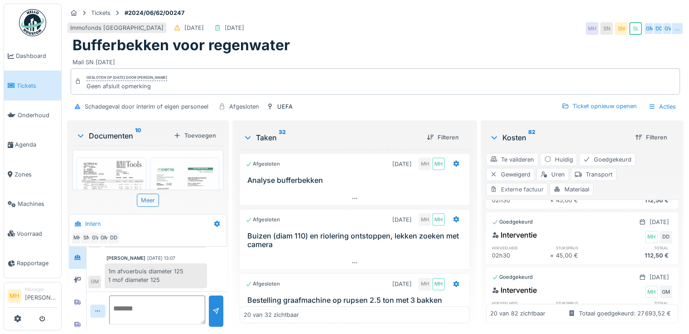
click at [521, 187] on div "Externe factuur" at bounding box center [517, 189] width 62 height 13
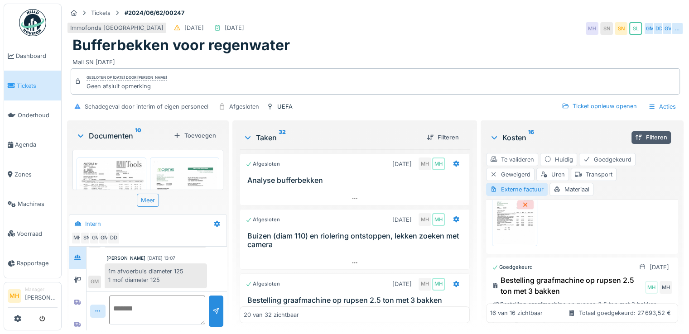
scroll to position [1177, 0]
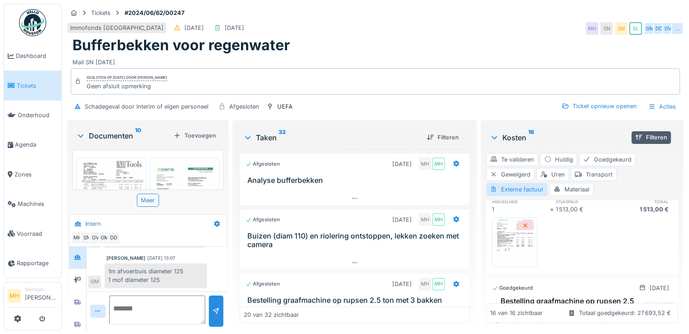
click at [506, 265] on img at bounding box center [514, 242] width 41 height 45
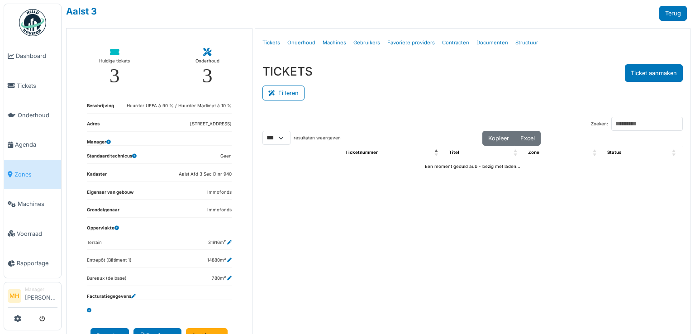
select select "***"
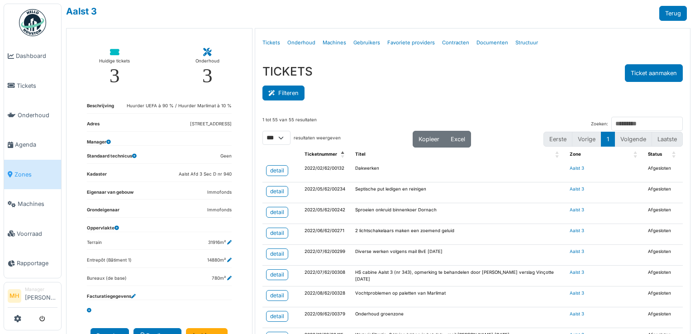
click at [279, 88] on button "Filteren" at bounding box center [284, 93] width 42 height 15
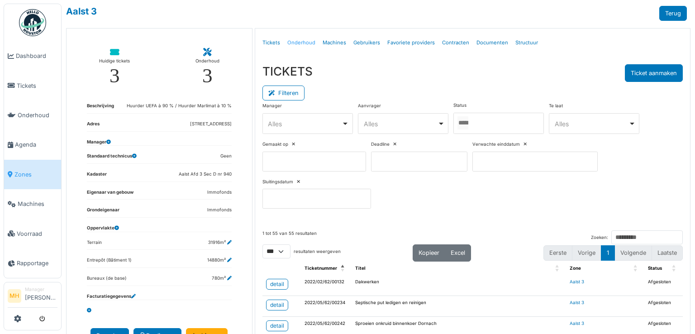
click at [296, 41] on link "Onderhoud" at bounding box center [301, 42] width 35 height 21
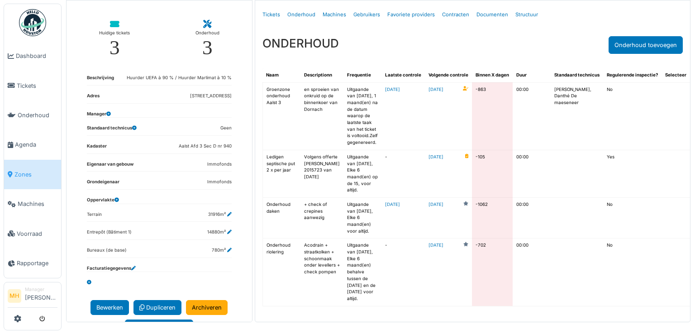
scroll to position [54, 0]
click at [429, 154] on link "2025-05-15" at bounding box center [436, 157] width 15 height 7
click at [429, 244] on link "2023-09-26" at bounding box center [436, 245] width 15 height 7
click at [429, 245] on link "2023-09-26" at bounding box center [436, 245] width 15 height 7
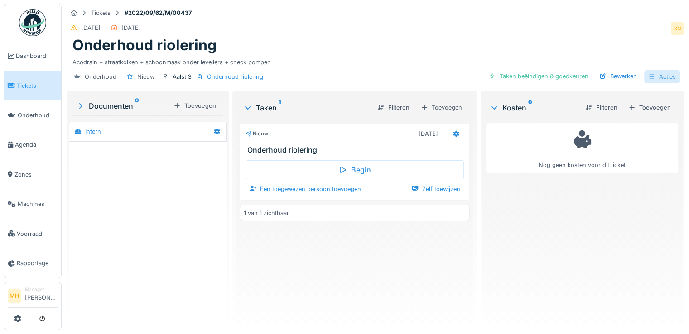
click at [657, 75] on div "Acties" at bounding box center [662, 76] width 36 height 13
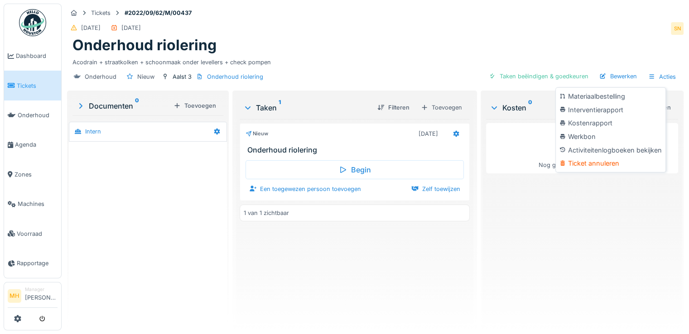
click at [599, 163] on div "Ticket annuleren" at bounding box center [610, 164] width 106 height 14
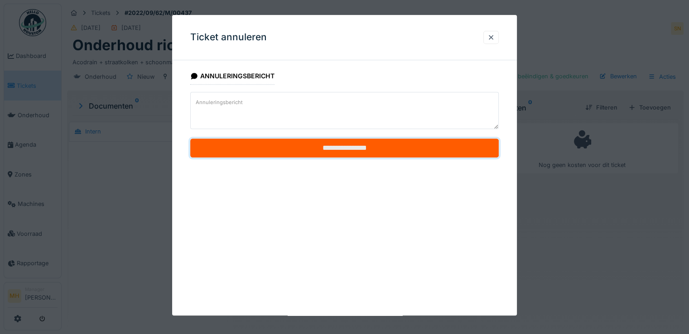
click at [336, 144] on input "**********" at bounding box center [344, 148] width 308 height 19
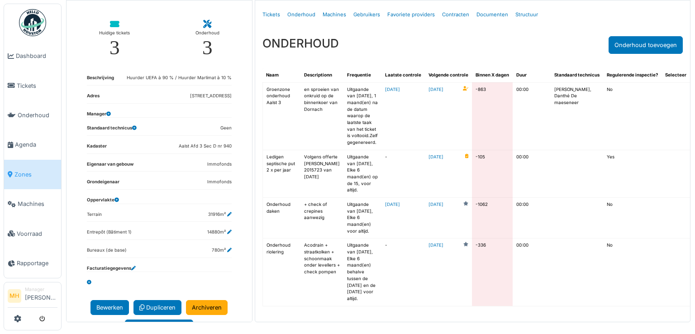
scroll to position [54, 0]
click at [430, 244] on link "2024-09-26" at bounding box center [436, 245] width 15 height 7
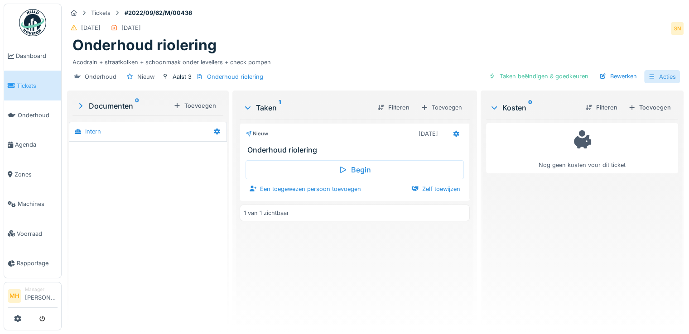
click at [651, 77] on div "Acties" at bounding box center [662, 76] width 36 height 13
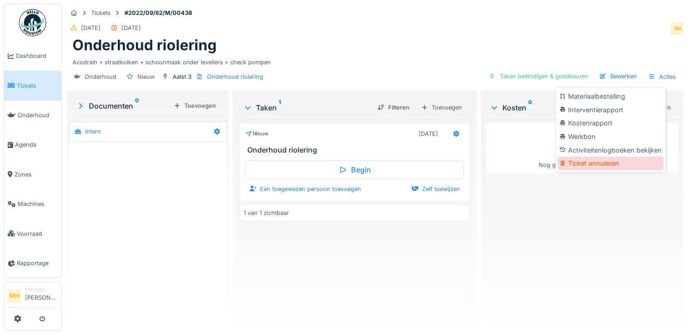
click at [610, 164] on div "Ticket annuleren" at bounding box center [610, 164] width 106 height 14
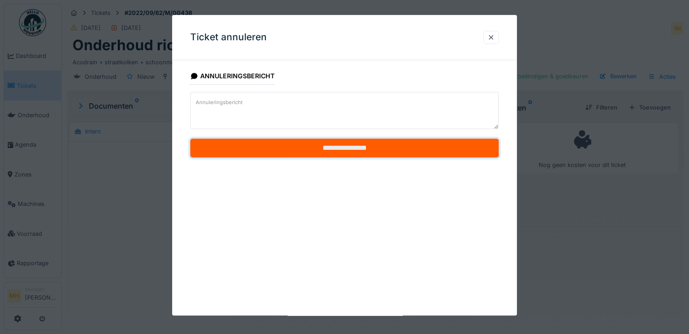
click at [350, 146] on input "**********" at bounding box center [344, 148] width 308 height 19
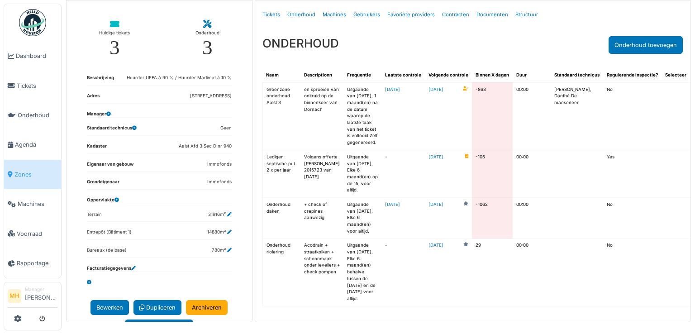
scroll to position [54, 0]
click at [429, 245] on link "[DATE]" at bounding box center [436, 245] width 15 height 7
click at [433, 245] on link "2025-09-26" at bounding box center [436, 245] width 15 height 7
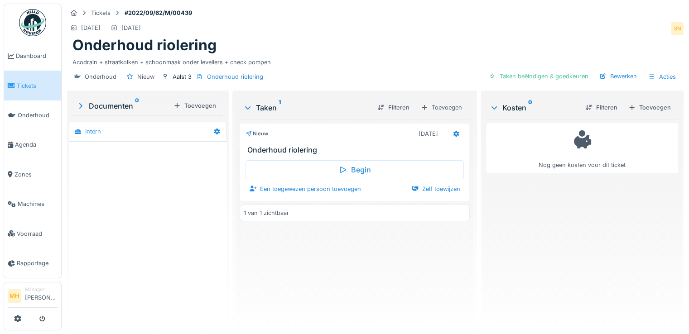
drag, startPoint x: 661, startPoint y: 77, endPoint x: 656, endPoint y: 85, distance: 9.6
click at [661, 77] on div "Acties" at bounding box center [662, 76] width 36 height 13
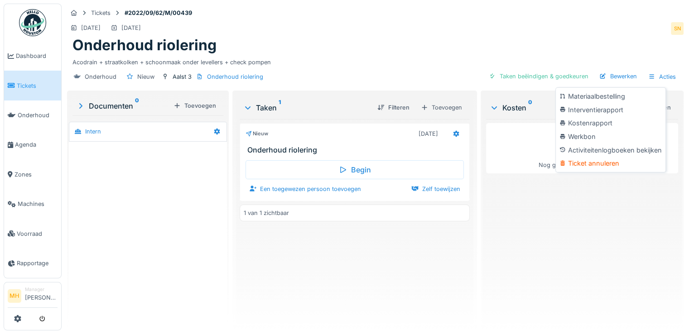
click at [612, 163] on div "Ticket annuleren" at bounding box center [610, 164] width 106 height 14
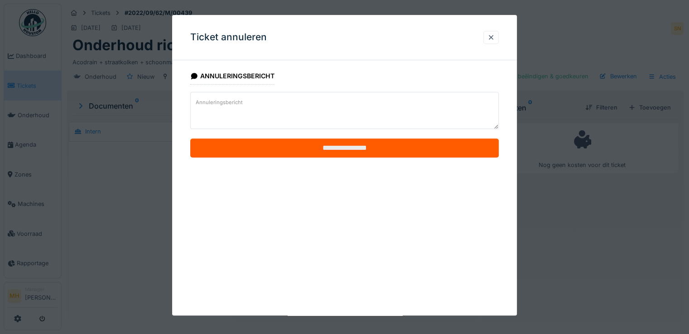
click at [366, 144] on input "**********" at bounding box center [344, 148] width 308 height 19
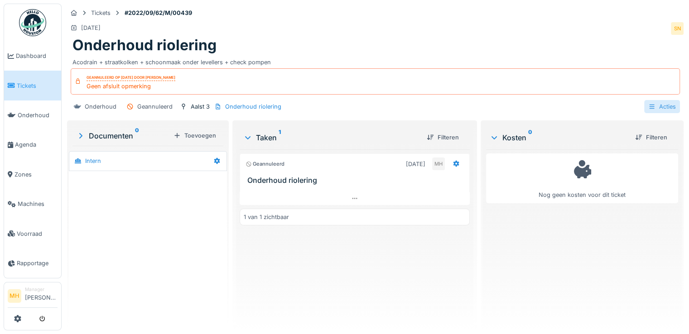
click at [656, 104] on div "Acties" at bounding box center [662, 106] width 36 height 13
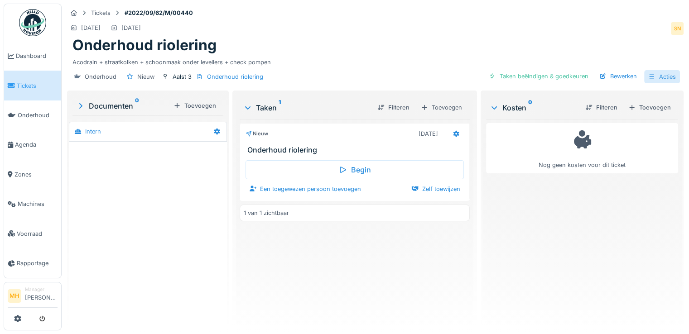
click at [648, 77] on icon at bounding box center [651, 77] width 7 height 6
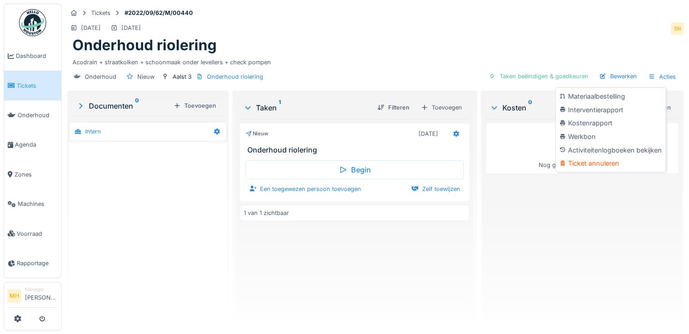
click at [594, 164] on div "Ticket annuleren" at bounding box center [610, 164] width 106 height 14
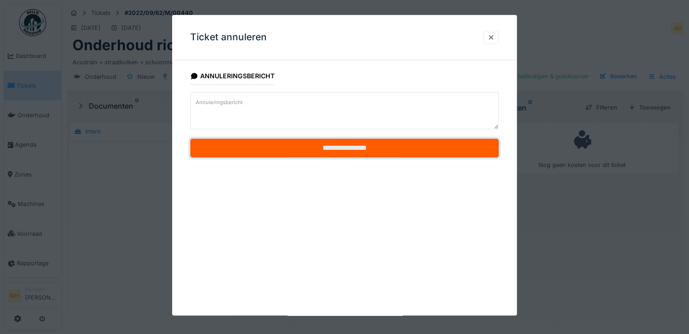
click at [331, 148] on input "**********" at bounding box center [344, 148] width 308 height 19
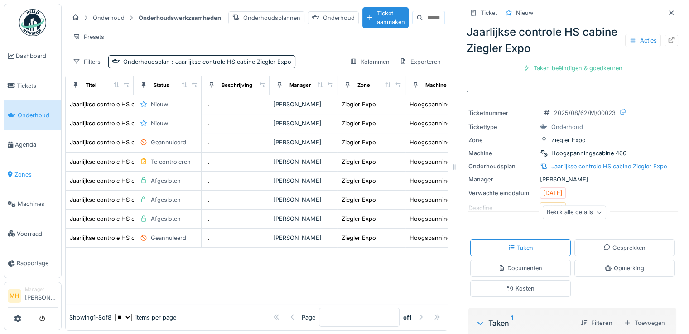
click at [27, 172] on span "Zones" at bounding box center [35, 174] width 43 height 9
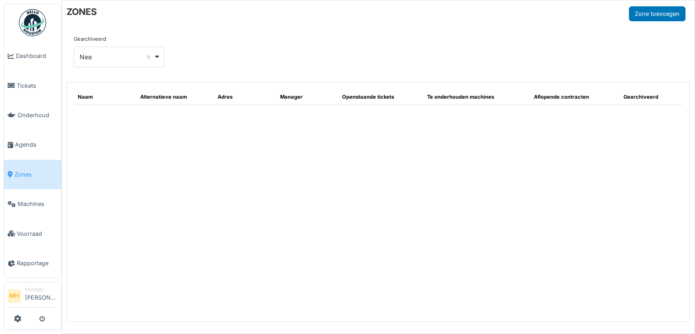
select select "**"
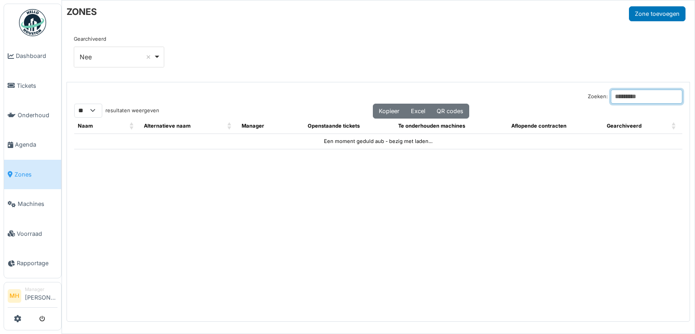
click at [611, 97] on input "Zoeken:" at bounding box center [647, 97] width 72 height 14
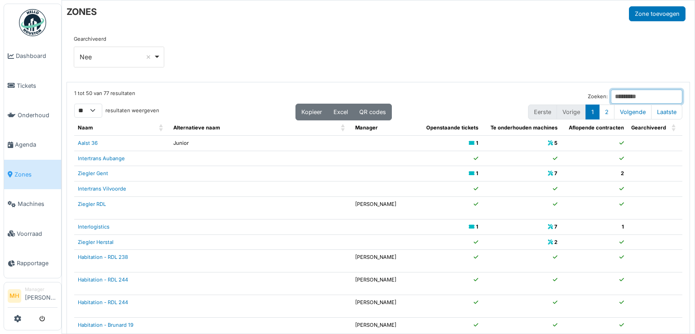
type input "*"
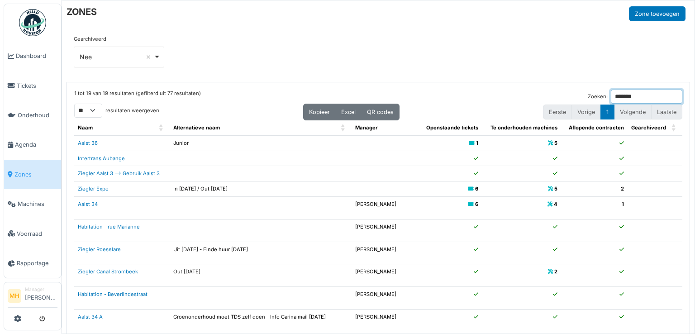
type input "*******"
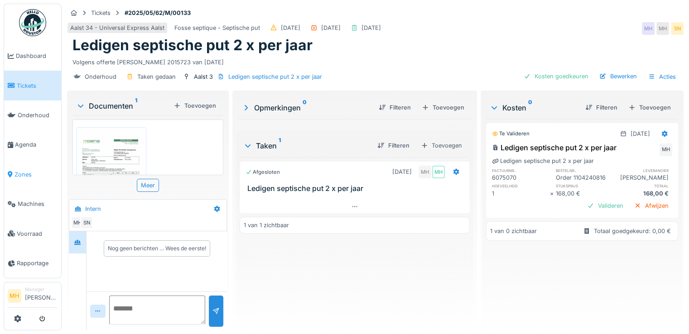
click at [23, 170] on span "Zones" at bounding box center [35, 174] width 43 height 9
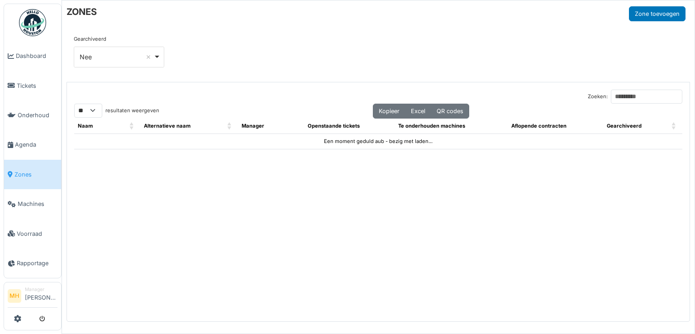
select select "**"
click at [611, 90] on input "Zoeken:" at bounding box center [647, 97] width 72 height 14
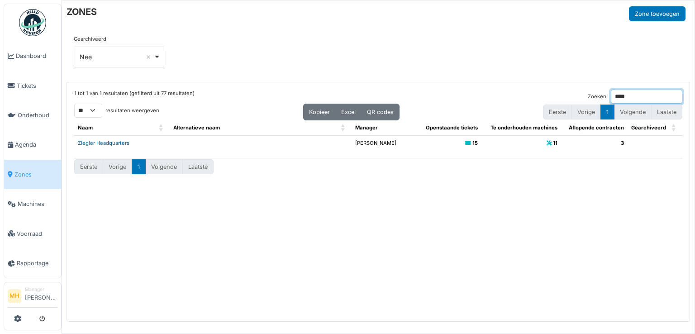
type input "****"
click at [116, 144] on link "Ziegler Headquarters" at bounding box center [104, 143] width 52 height 6
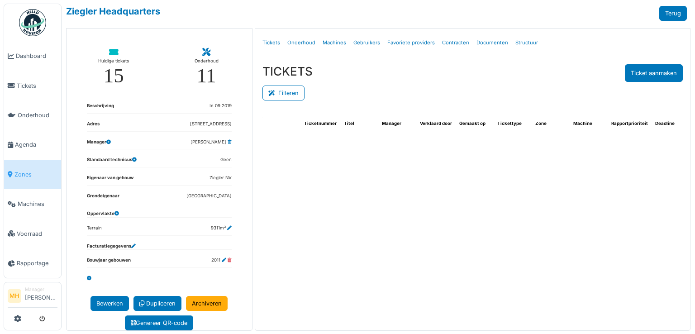
select select "***"
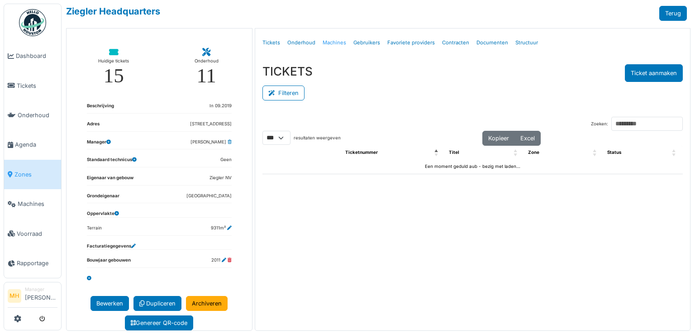
click at [332, 42] on link "Machines" at bounding box center [334, 42] width 31 height 21
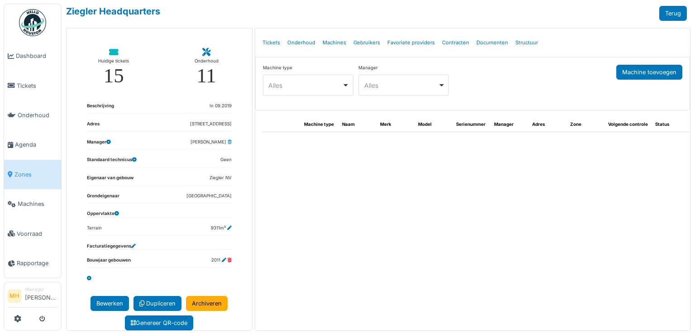
select select "***"
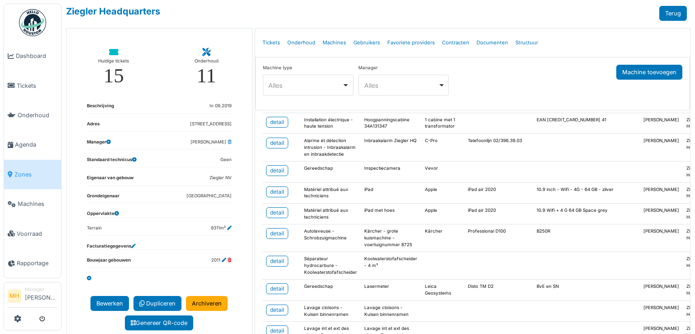
scroll to position [770, 0]
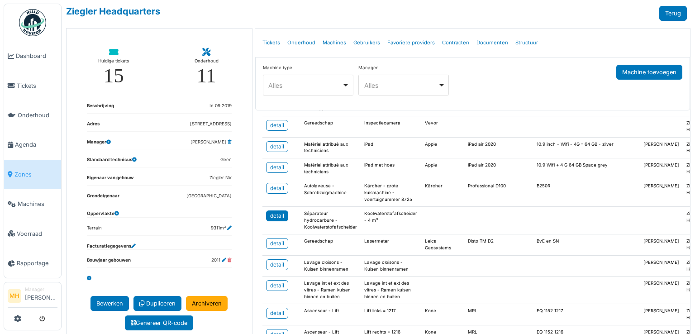
click at [279, 220] on div "detail" at bounding box center [277, 216] width 14 height 8
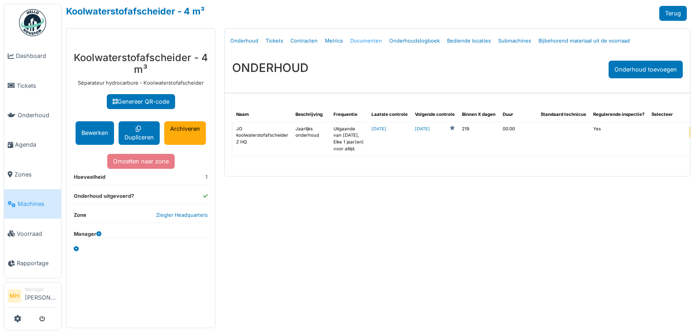
click at [354, 40] on link "Documenten" at bounding box center [366, 40] width 39 height 21
select select "***"
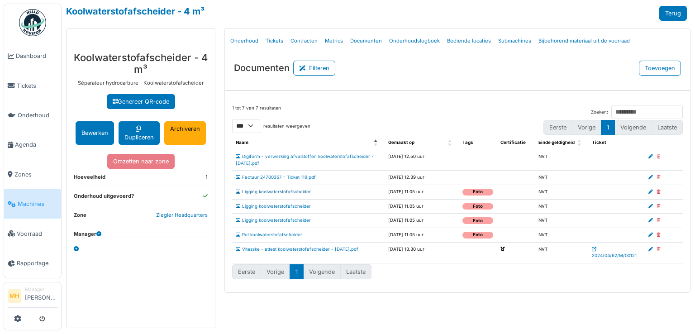
click at [284, 194] on link "Ligging koolwaterstofafscheider" at bounding box center [273, 191] width 75 height 5
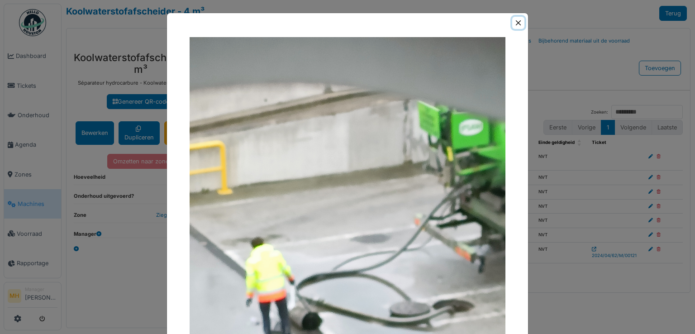
click at [519, 22] on button "Close" at bounding box center [519, 23] width 12 height 12
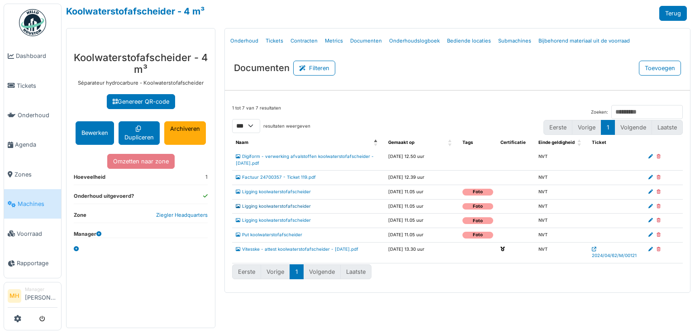
click at [257, 209] on link "Ligging koolwaterstofafscheider" at bounding box center [273, 206] width 75 height 5
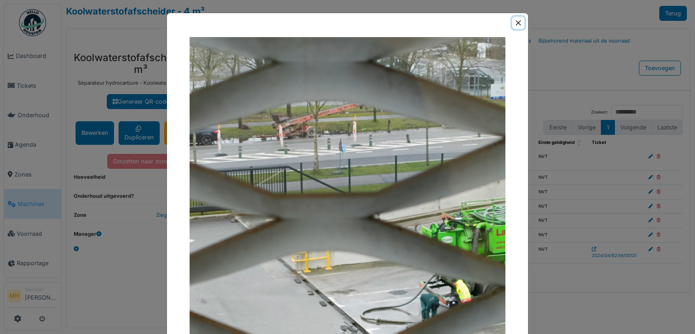
click at [513, 23] on button "Close" at bounding box center [519, 23] width 12 height 12
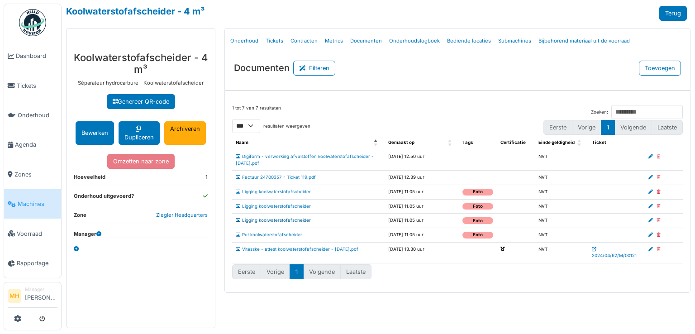
click at [278, 223] on link "Ligging koolwaterstofafscheider" at bounding box center [273, 220] width 75 height 5
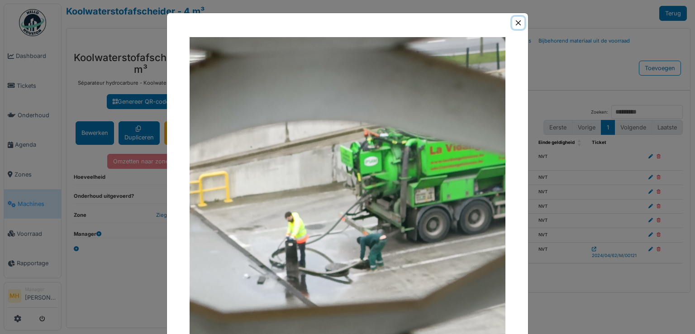
click at [514, 20] on button "Close" at bounding box center [519, 23] width 12 height 12
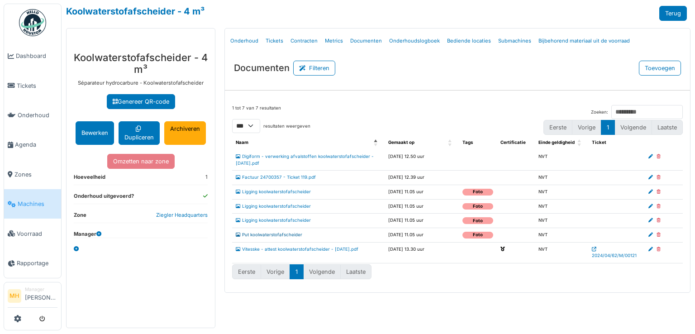
click at [269, 237] on link "Put koolwaterstofafscheider" at bounding box center [269, 234] width 67 height 5
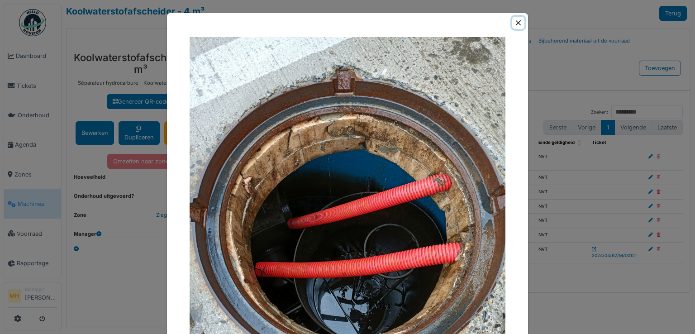
click at [517, 22] on button "Close" at bounding box center [519, 23] width 12 height 12
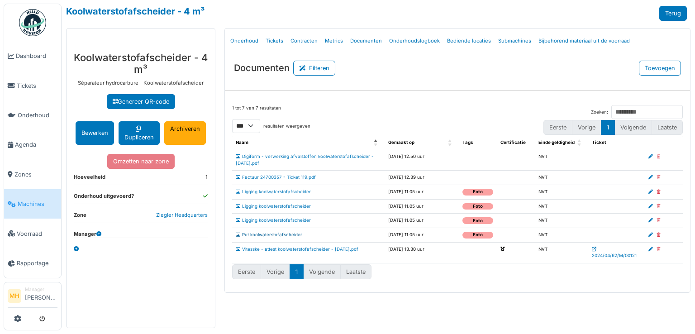
click at [267, 237] on link "Put koolwaterstofafscheider" at bounding box center [269, 234] width 67 height 5
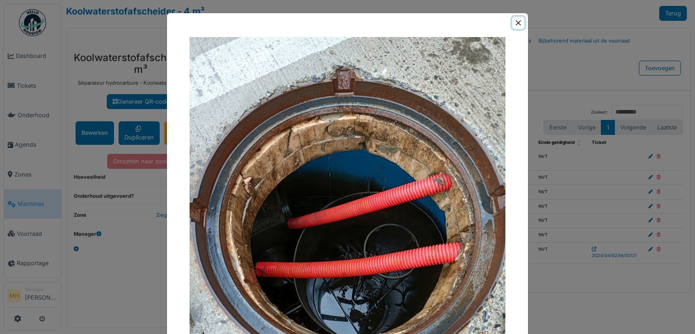
click at [517, 22] on button "Close" at bounding box center [519, 23] width 12 height 12
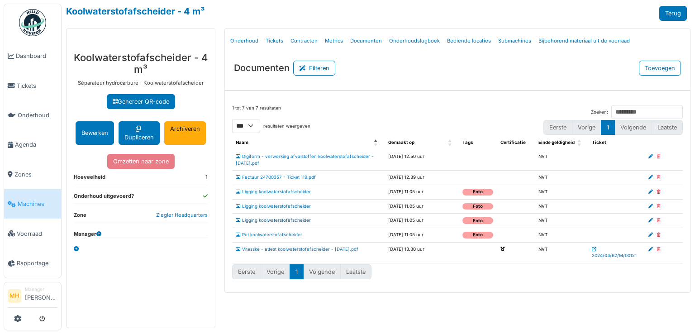
click at [289, 223] on link "Ligging koolwaterstofafscheider" at bounding box center [273, 220] width 75 height 5
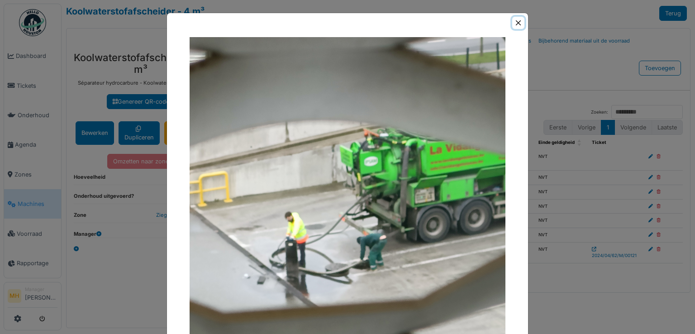
click at [514, 20] on button "Close" at bounding box center [519, 23] width 12 height 12
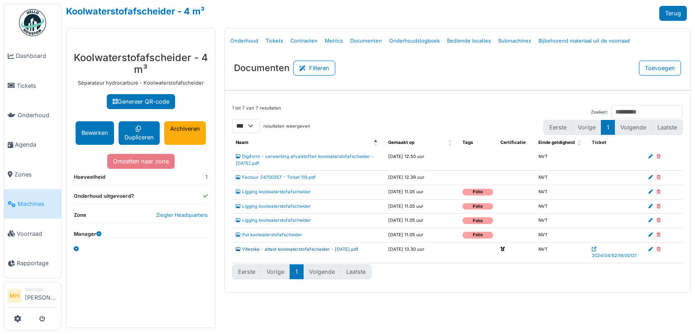
click at [268, 252] on link "Vitesske - attest koolwaterstofafscheider - 12.03.2024.pdf" at bounding box center [297, 249] width 123 height 5
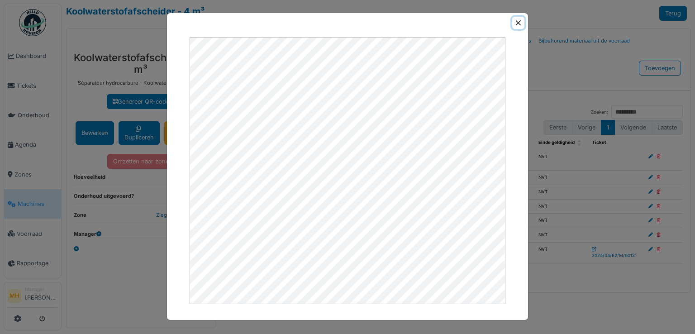
click at [518, 22] on button "Close" at bounding box center [519, 23] width 12 height 12
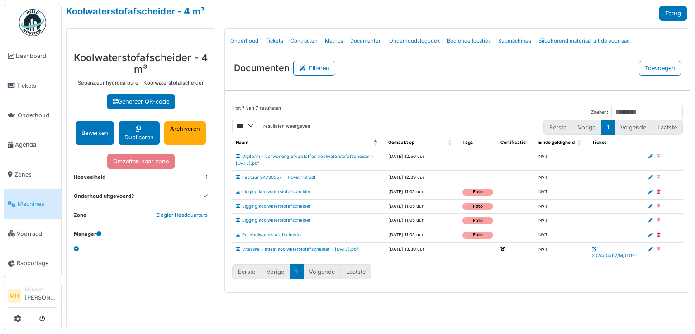
click at [35, 200] on span "Machines" at bounding box center [38, 204] width 40 height 9
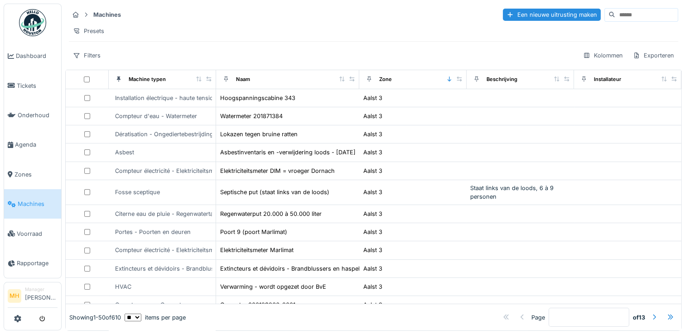
click at [626, 10] on input at bounding box center [646, 15] width 62 height 13
type input "*********"
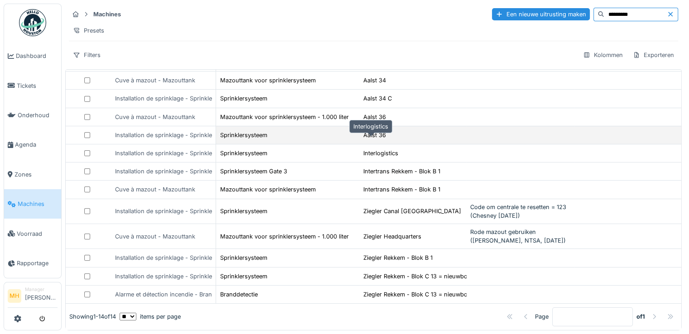
scroll to position [7, 0]
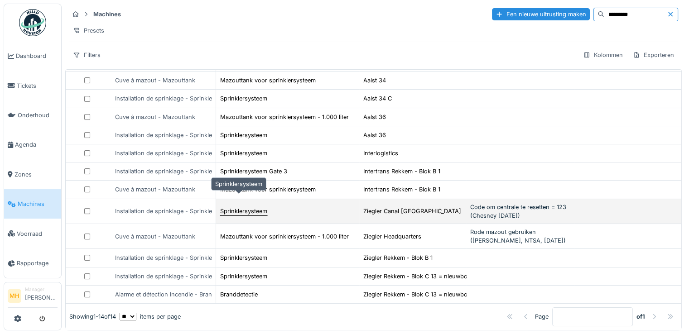
click at [246, 207] on div "Sprinklersysteem" at bounding box center [243, 211] width 47 height 9
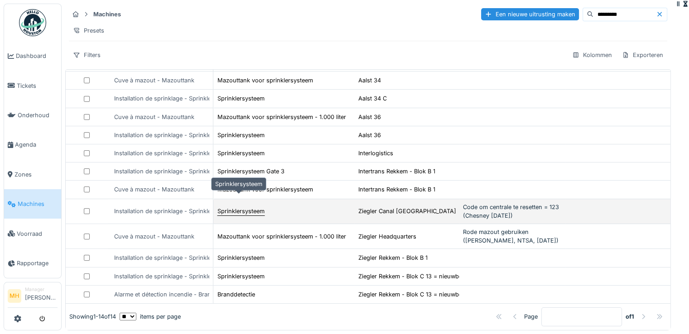
scroll to position [148, 0]
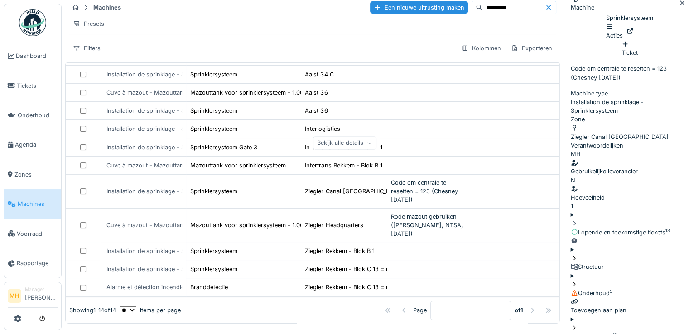
click at [28, 301] on li "Manager Monique Hermans" at bounding box center [41, 295] width 33 height 19
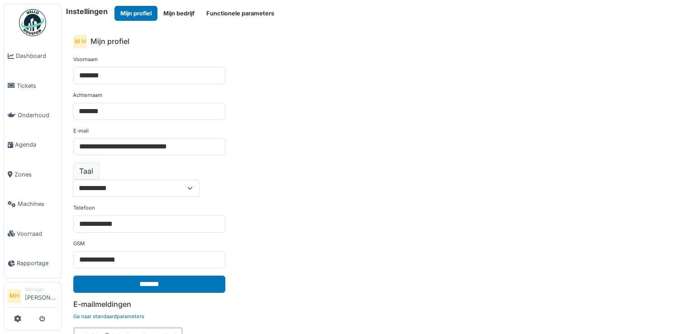
click at [171, 11] on button "Mijn bedrijf" at bounding box center [179, 13] width 43 height 15
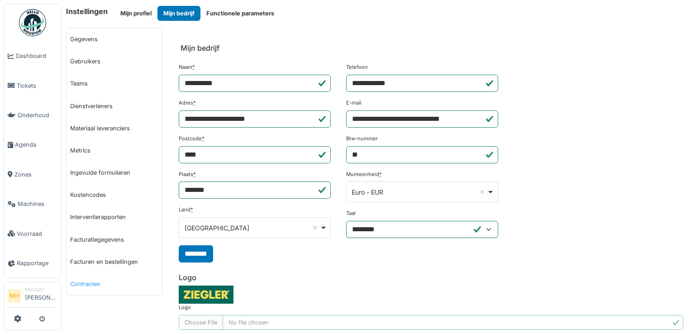
click at [85, 283] on link "Contracten" at bounding box center [115, 284] width 96 height 22
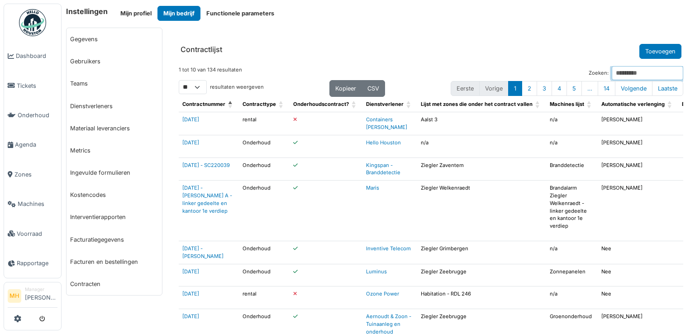
drag, startPoint x: 603, startPoint y: 67, endPoint x: 607, endPoint y: 69, distance: 4.7
click at [612, 67] on input "Zoeken:" at bounding box center [648, 73] width 72 height 14
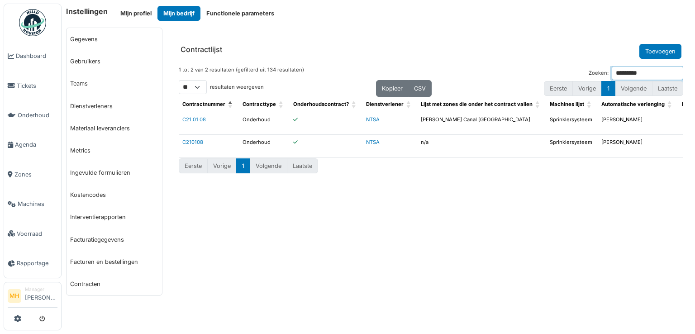
type input "*********"
click at [197, 142] on link "C210108" at bounding box center [192, 142] width 21 height 6
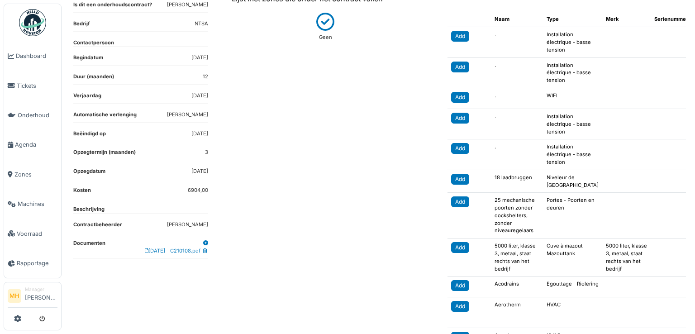
scroll to position [136, 0]
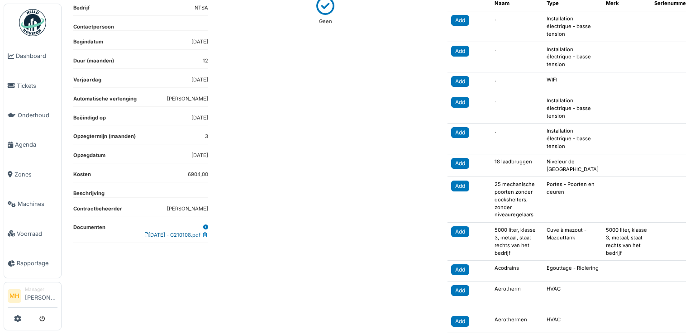
click at [152, 232] on link "01.01.2021 - C210108.pdf" at bounding box center [173, 235] width 56 height 6
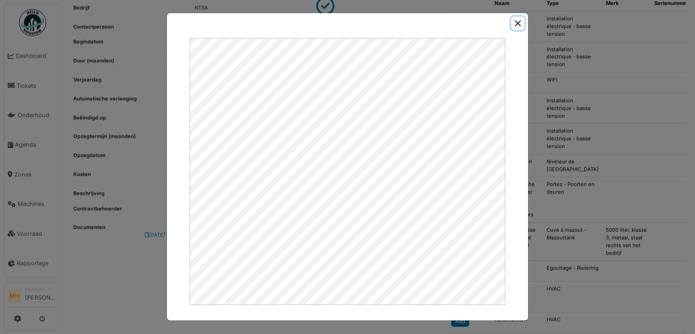
click at [516, 21] on button "Close" at bounding box center [518, 23] width 13 height 13
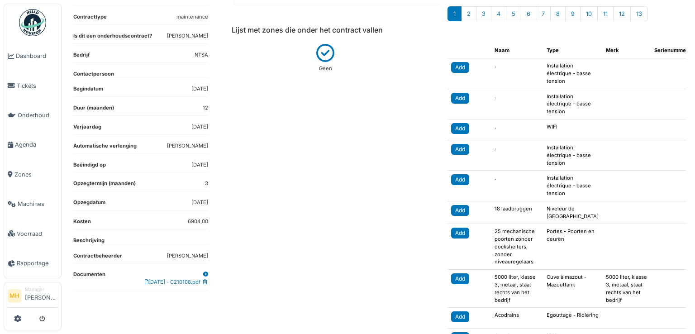
scroll to position [0, 0]
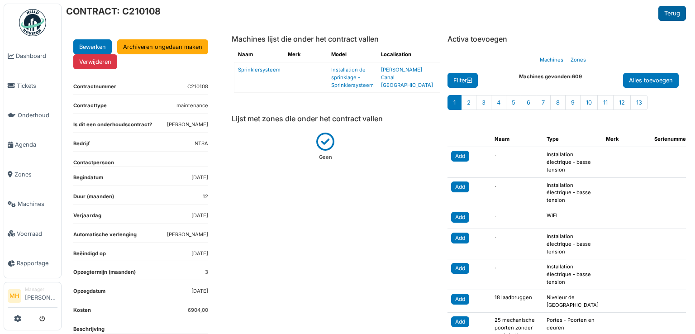
click at [664, 12] on link "Terug" at bounding box center [673, 13] width 28 height 15
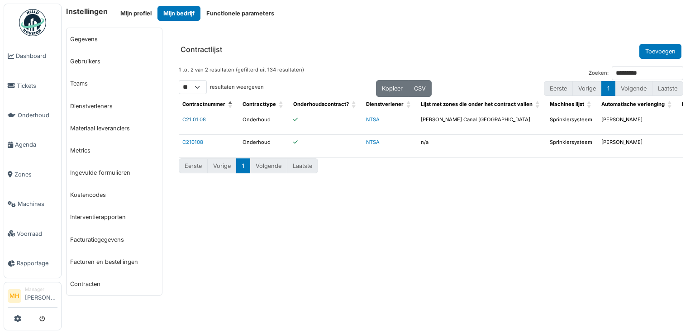
click at [193, 118] on link "C21 01 08" at bounding box center [194, 119] width 24 height 6
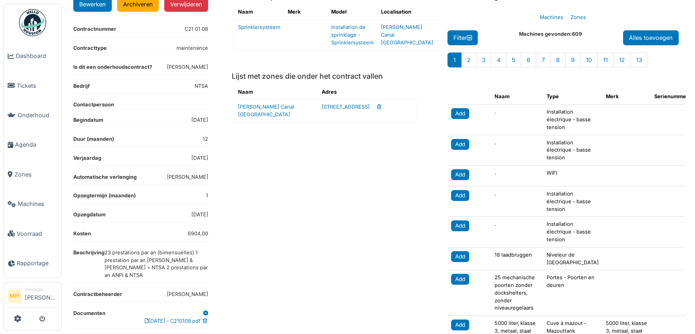
scroll to position [91, 0]
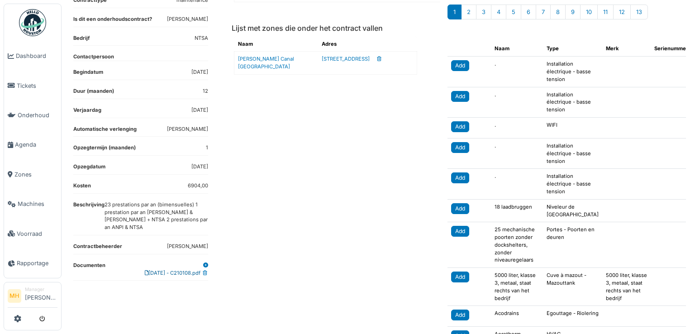
click at [161, 270] on link "01.01.2021 - C210108.pdf" at bounding box center [173, 273] width 56 height 6
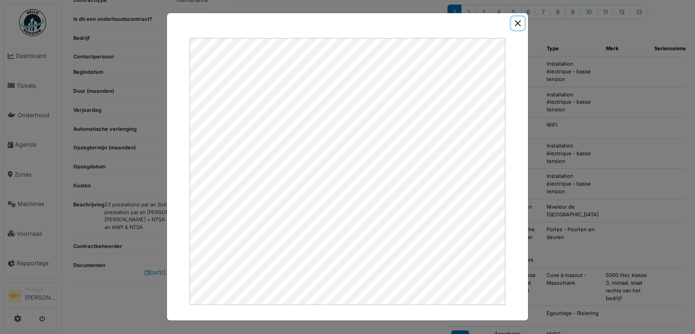
click at [520, 24] on button "Close" at bounding box center [518, 23] width 13 height 13
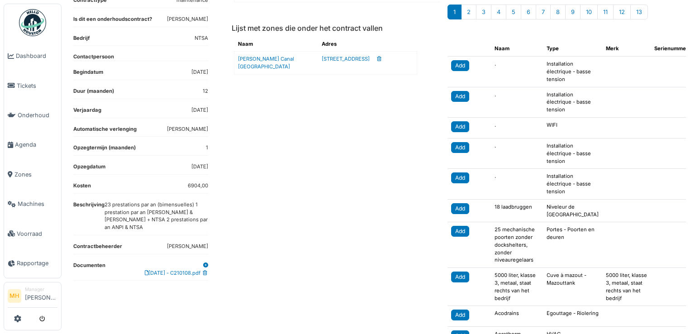
scroll to position [0, 0]
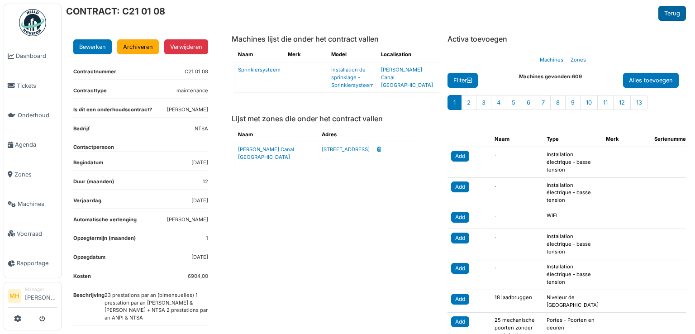
click at [665, 14] on link "Terug" at bounding box center [673, 13] width 28 height 15
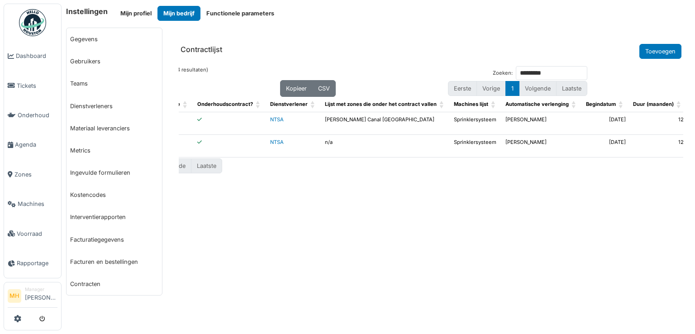
scroll to position [0, 183]
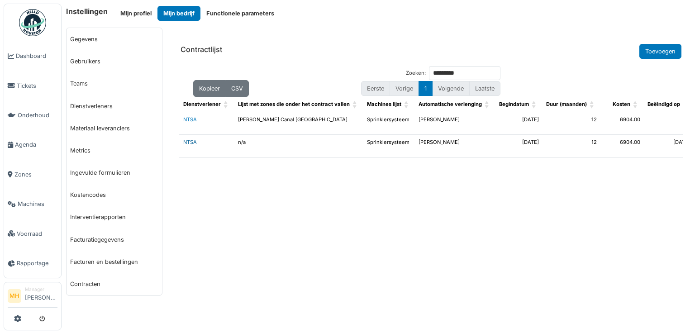
click at [192, 142] on link "NTSA" at bounding box center [190, 142] width 14 height 6
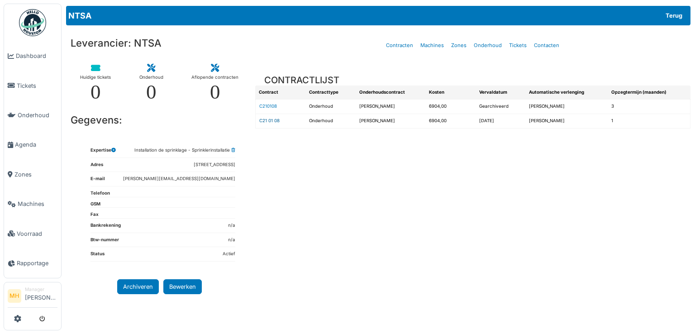
click at [270, 120] on link "C21 01 08" at bounding box center [269, 120] width 20 height 5
click at [676, 12] on link "Terug" at bounding box center [674, 15] width 29 height 15
select select "***"
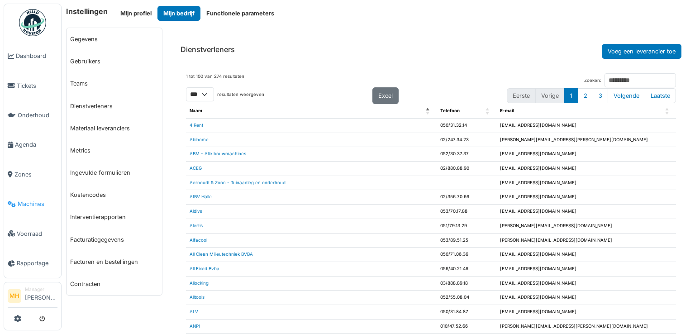
click at [31, 200] on span "Machines" at bounding box center [38, 204] width 40 height 9
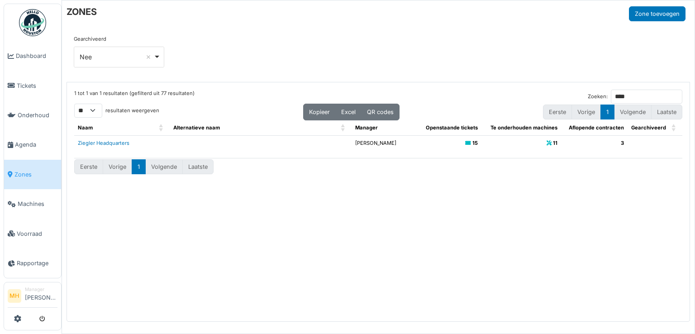
select select "**"
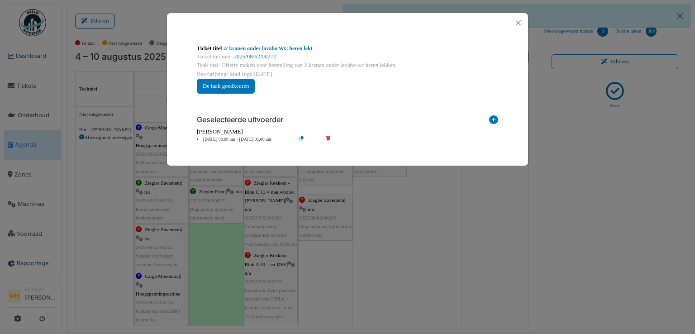
scroll to position [614, 0]
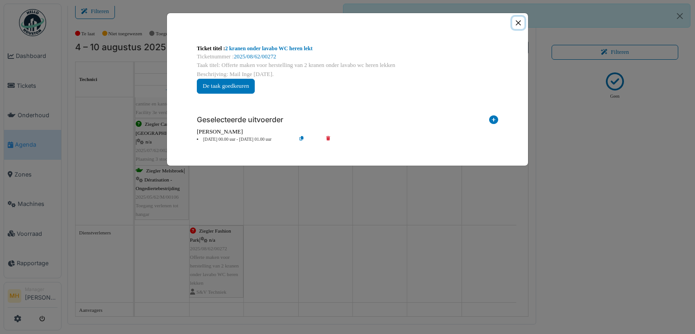
click at [517, 23] on button "Close" at bounding box center [519, 23] width 12 height 12
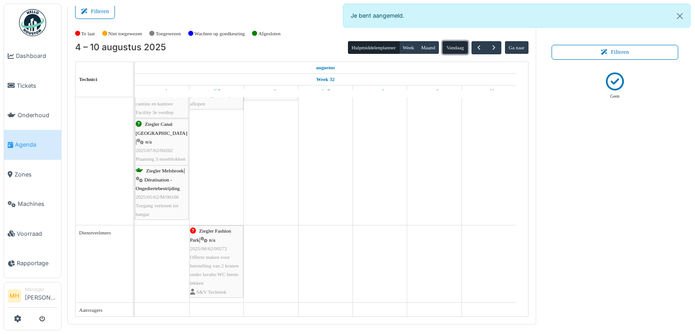
click at [446, 48] on button "Vandaag" at bounding box center [455, 47] width 25 height 13
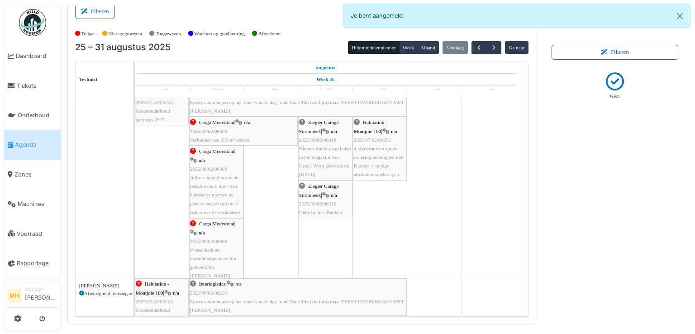
scroll to position [91, 0]
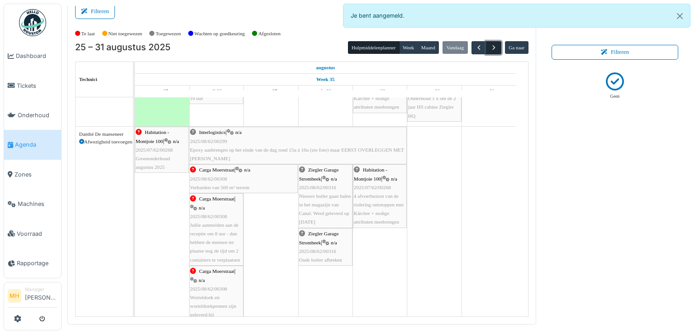
click at [488, 43] on button "button" at bounding box center [493, 47] width 15 height 13
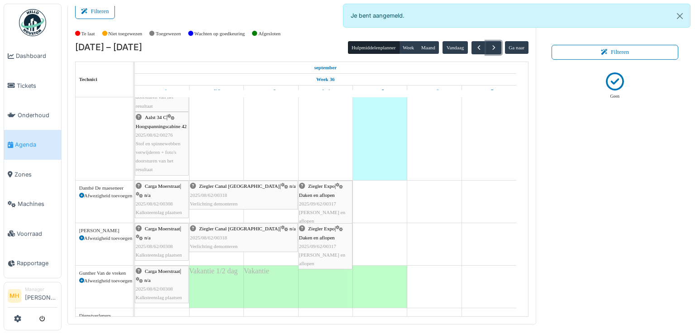
scroll to position [212, 0]
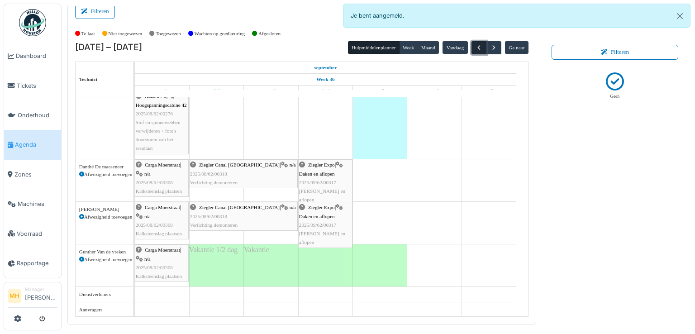
click at [475, 48] on span "button" at bounding box center [479, 48] width 8 height 8
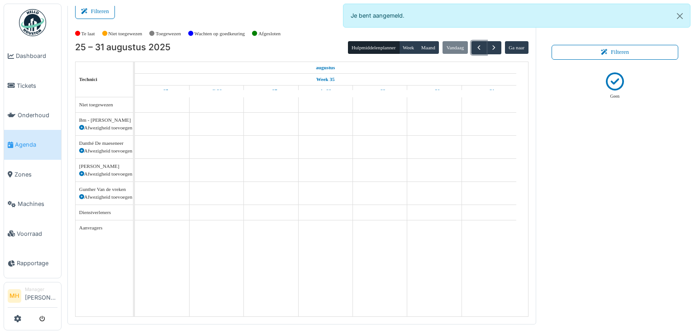
scroll to position [0, 0]
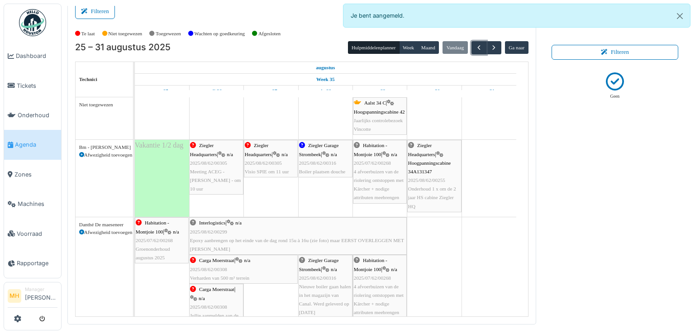
click at [339, 240] on span "Epoxy aanbrengen op het einde van de dag rond 15u à 16u (zie foto) maar EERST O…" at bounding box center [297, 245] width 214 height 14
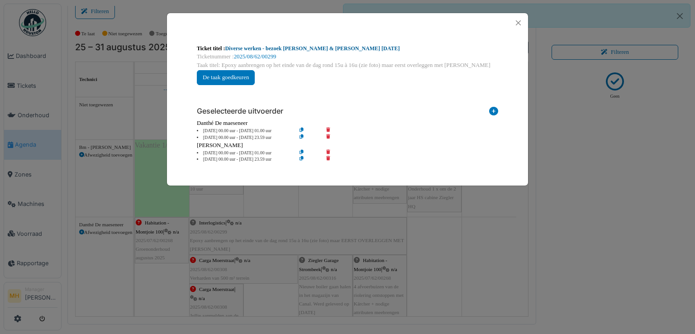
click at [328, 48] on link "Diverse werken - bezoek Marc & Samuel 07.08.2025" at bounding box center [312, 48] width 175 height 6
click at [518, 19] on button "Close" at bounding box center [519, 23] width 12 height 12
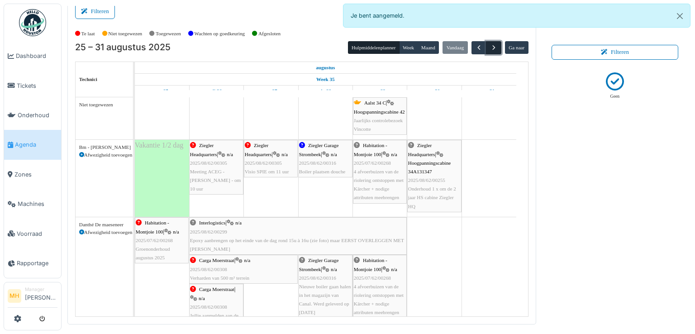
click at [490, 46] on span "button" at bounding box center [494, 48] width 8 height 8
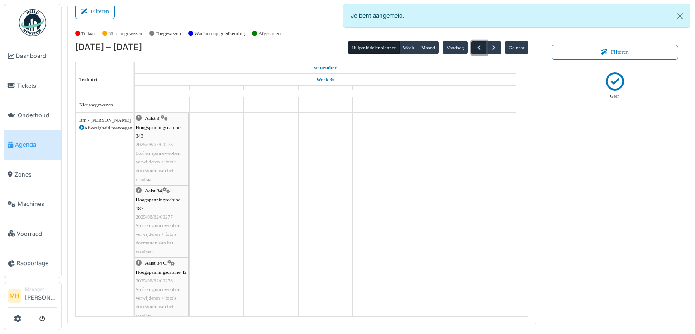
click at [475, 45] on span "button" at bounding box center [479, 48] width 8 height 8
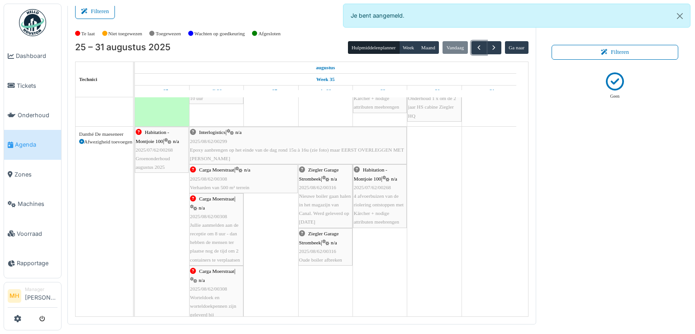
scroll to position [91, 0]
click at [493, 48] on span "button" at bounding box center [494, 48] width 8 height 8
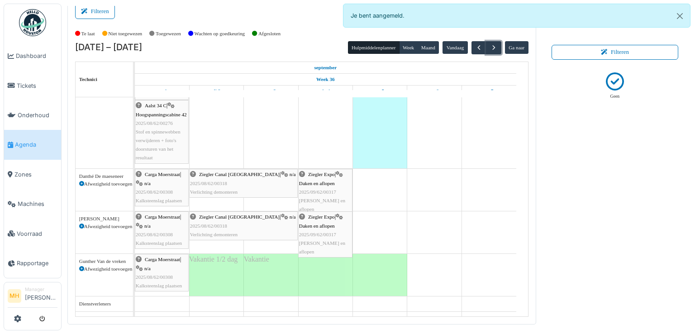
scroll to position [212, 0]
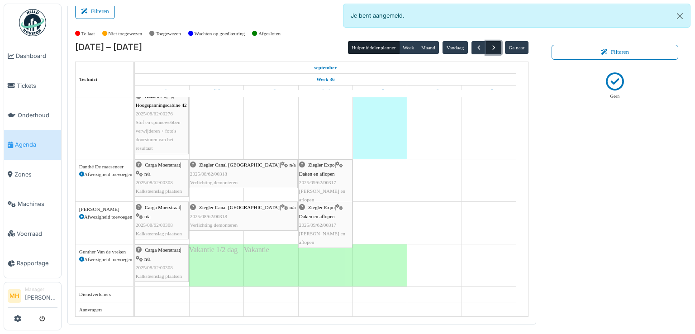
click at [490, 44] on span "button" at bounding box center [494, 48] width 8 height 8
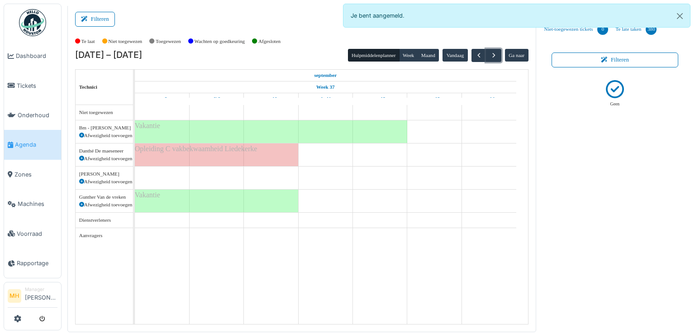
scroll to position [0, 0]
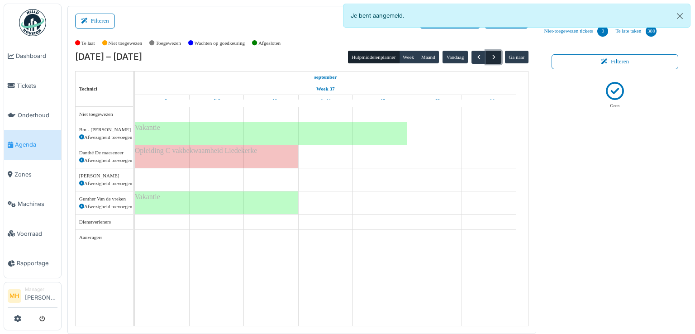
click at [490, 55] on span "button" at bounding box center [494, 57] width 8 height 8
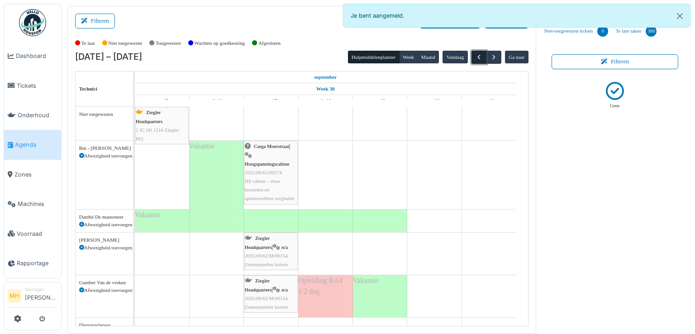
click at [475, 57] on span "button" at bounding box center [479, 57] width 8 height 8
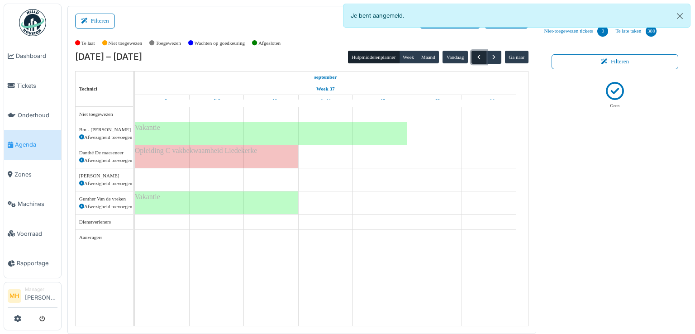
click at [477, 58] on span "button" at bounding box center [479, 57] width 8 height 8
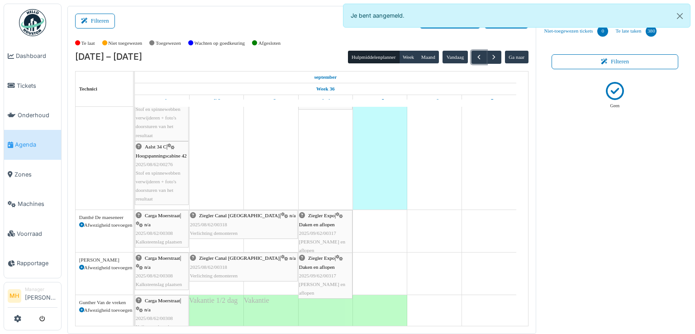
scroll to position [212, 0]
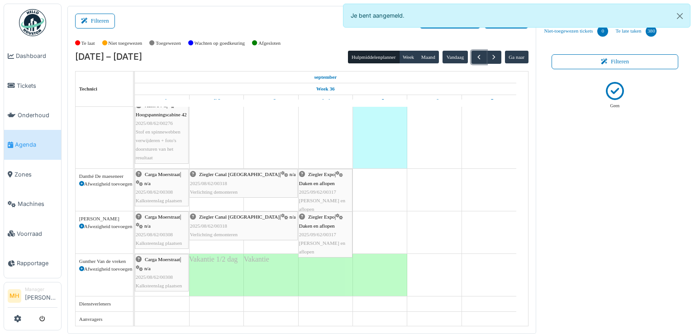
click at [329, 187] on div "Ziegler Expo | Daken en aflopen 2025/09/62/00317 JO daken en aflopen" at bounding box center [325, 191] width 53 height 43
click at [329, 187] on body "Dashboard Tickets Onderhoud Agenda Zones Machines Voorraad Rapportage MH Manage…" at bounding box center [347, 167] width 695 height 334
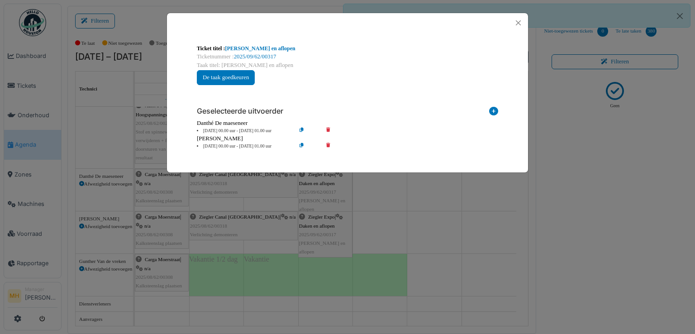
click at [210, 130] on li "04 Sep 00.00 uur - 04 Sep 01.00 uur" at bounding box center [244, 131] width 104 height 7
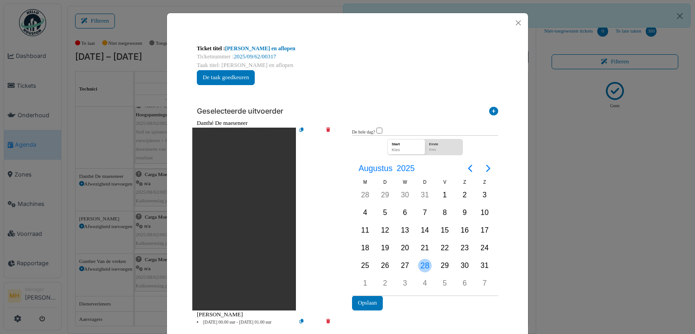
click at [423, 262] on div "28" at bounding box center [425, 266] width 14 height 14
click at [370, 299] on button "Opslaan" at bounding box center [367, 303] width 31 height 15
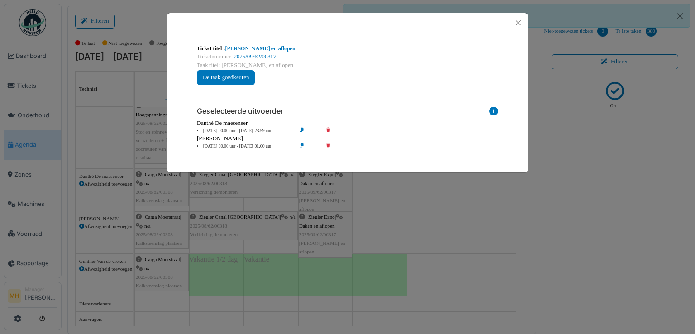
click at [210, 144] on li "04 Sep 00.00 uur - 04 Sep 01.00 uur" at bounding box center [244, 146] width 104 height 7
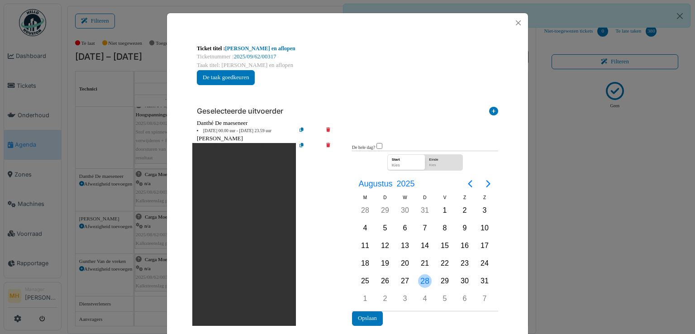
click at [420, 277] on div "28" at bounding box center [425, 281] width 14 height 14
click at [374, 311] on button "Opslaan" at bounding box center [367, 318] width 31 height 15
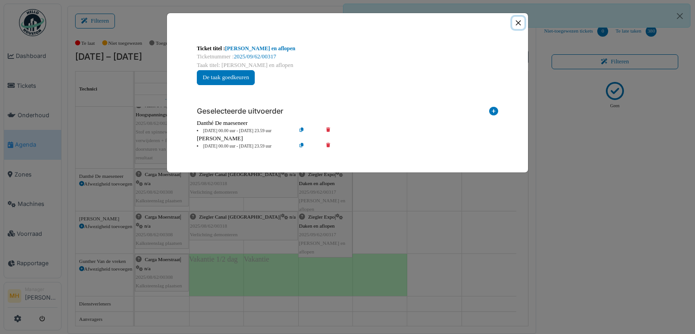
click at [518, 23] on button "Close" at bounding box center [519, 23] width 12 height 12
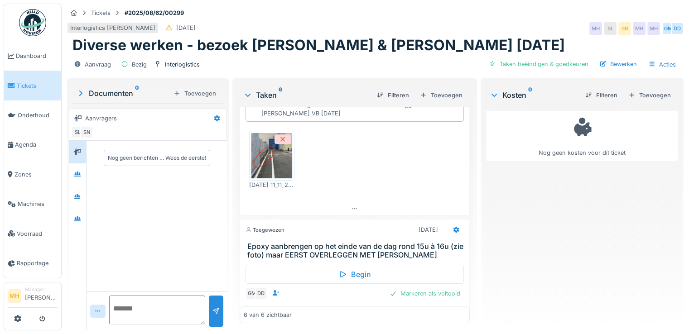
scroll to position [476, 0]
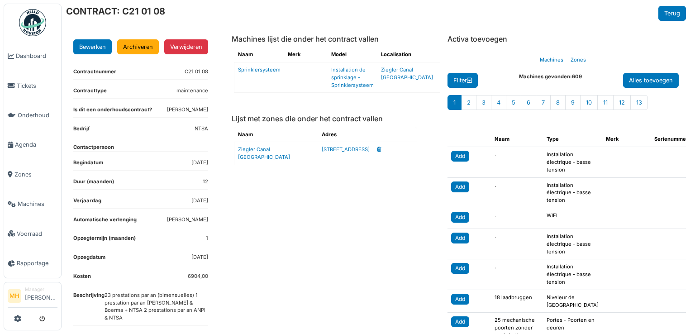
scroll to position [91, 0]
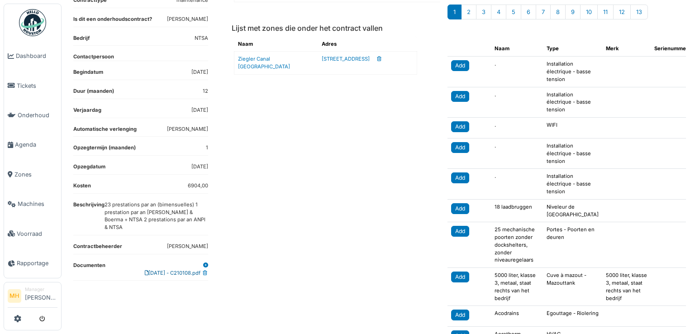
click at [154, 270] on link "[DATE] - C210108.pdf" at bounding box center [173, 273] width 56 height 6
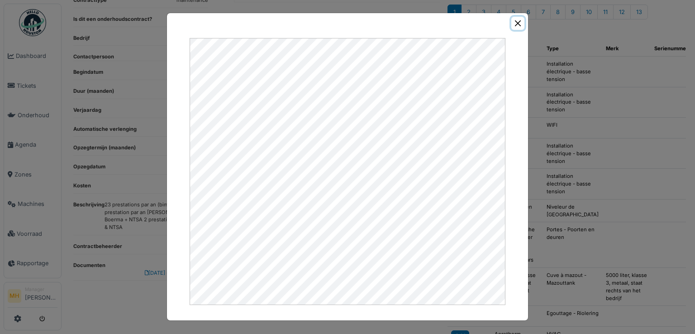
click at [521, 21] on button "Close" at bounding box center [518, 23] width 13 height 13
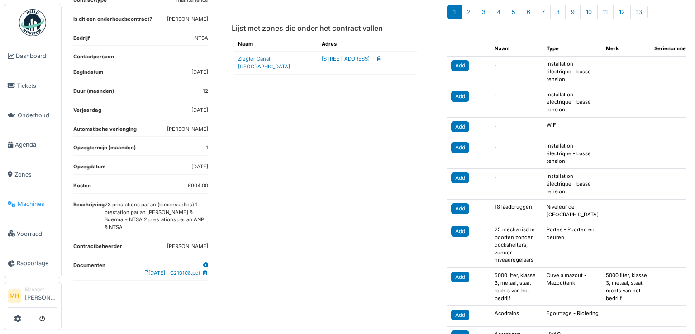
click at [29, 200] on span "Machines" at bounding box center [38, 204] width 40 height 9
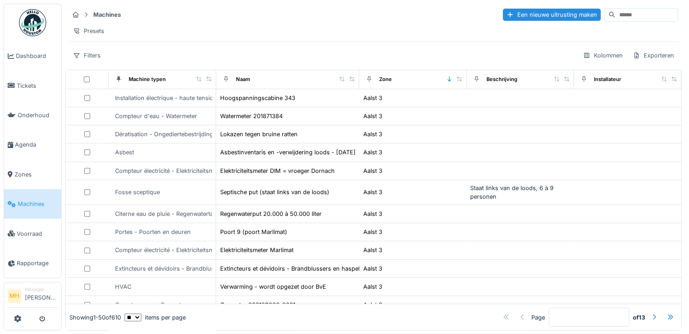
click at [615, 9] on input at bounding box center [646, 15] width 62 height 13
type input "**********"
drag, startPoint x: 591, startPoint y: 14, endPoint x: 604, endPoint y: 14, distance: 13.1
click at [615, 14] on input at bounding box center [646, 15] width 62 height 13
type input "*****"
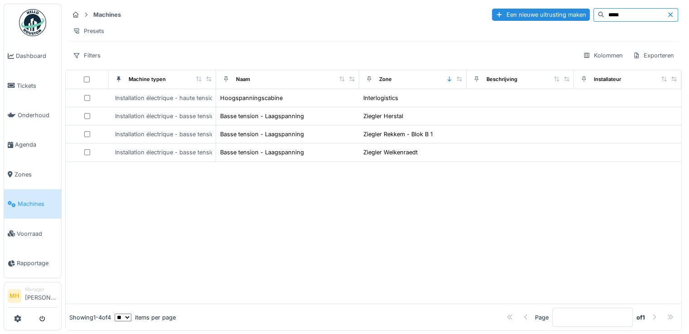
click at [666, 13] on icon at bounding box center [669, 15] width 7 height 6
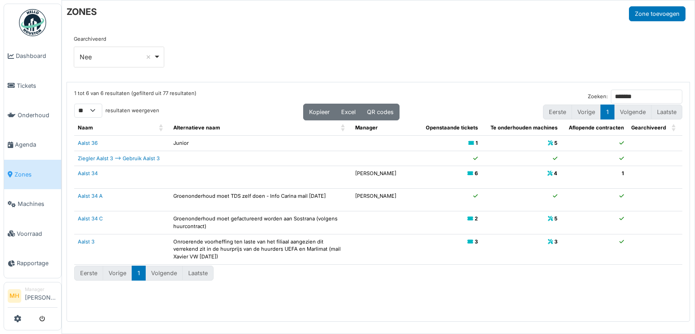
select select "**"
click at [40, 288] on li "Manager [PERSON_NAME]" at bounding box center [41, 295] width 33 height 19
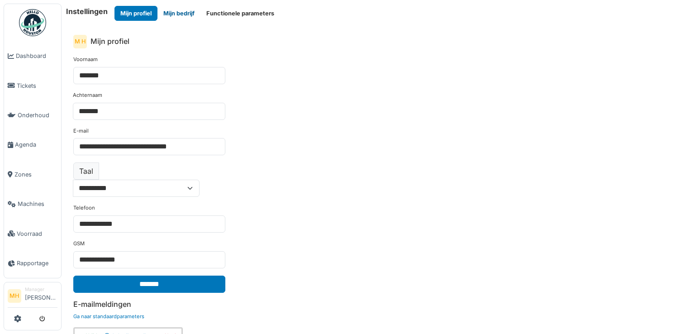
click at [183, 15] on button "Mijn bedrijf" at bounding box center [179, 13] width 43 height 15
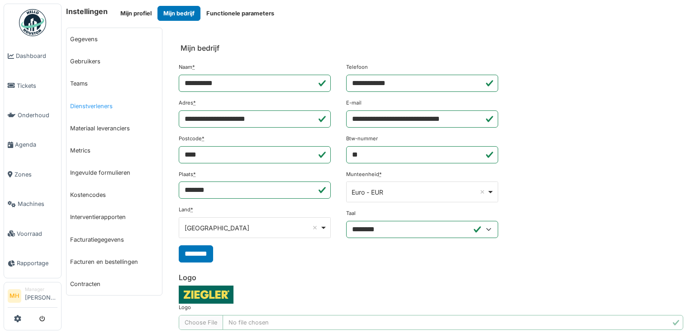
click at [95, 106] on link "Dienstverleners" at bounding box center [115, 106] width 96 height 22
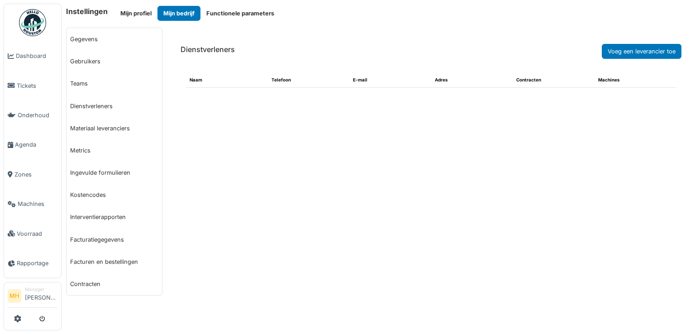
select select "***"
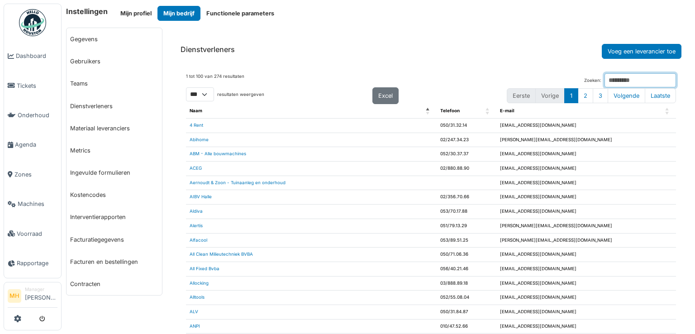
click at [605, 78] on input "Zoeken:" at bounding box center [641, 80] width 72 height 14
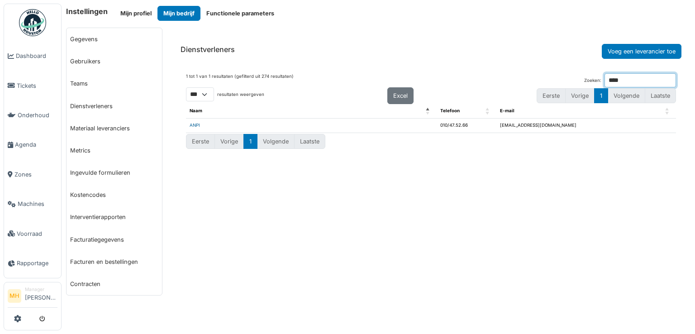
type input "****"
click at [195, 125] on link "ANPI" at bounding box center [195, 125] width 10 height 5
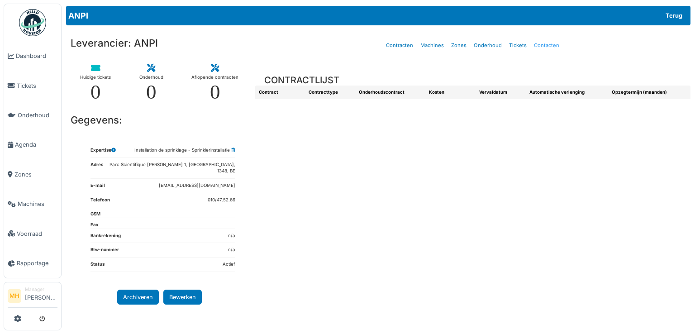
click at [545, 45] on link "Contacten" at bounding box center [547, 45] width 33 height 21
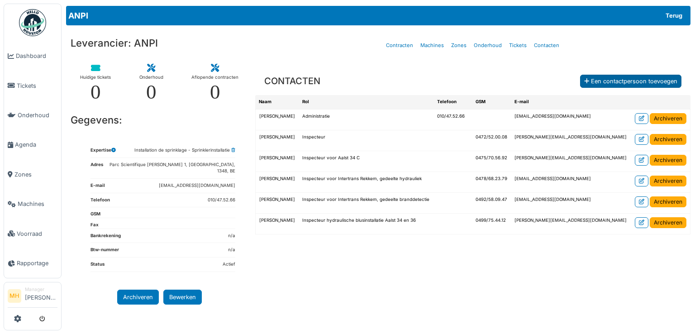
click at [614, 79] on div "Een contactpersoon toevoegen" at bounding box center [630, 81] width 101 height 13
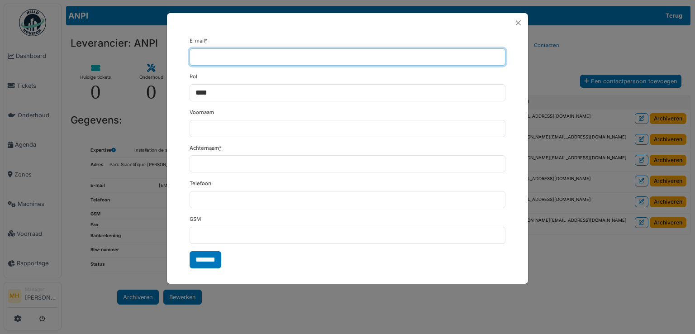
click at [232, 51] on input "E-mail *" at bounding box center [348, 56] width 316 height 17
paste input "**********"
type input "**********"
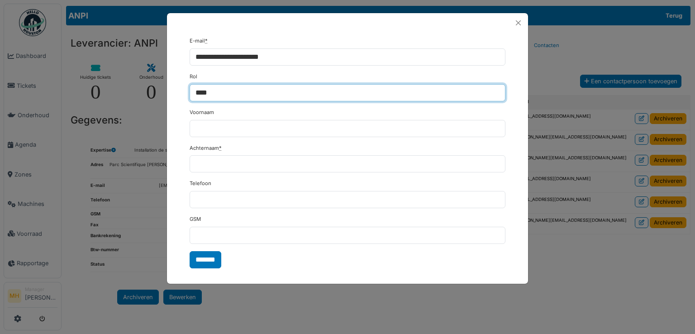
click at [216, 89] on input "****" at bounding box center [348, 92] width 316 height 17
type input "*"
type input "**********"
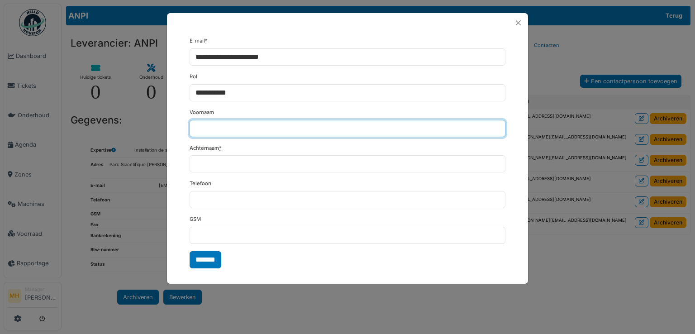
click at [208, 131] on input "Voornaam" at bounding box center [348, 128] width 316 height 17
type input "******"
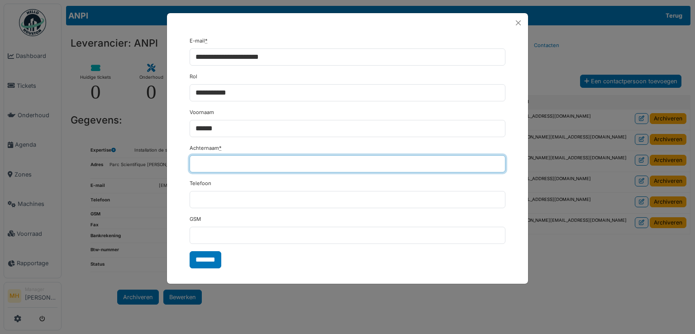
click at [211, 161] on input "Achternaam *" at bounding box center [348, 163] width 316 height 17
type input "********"
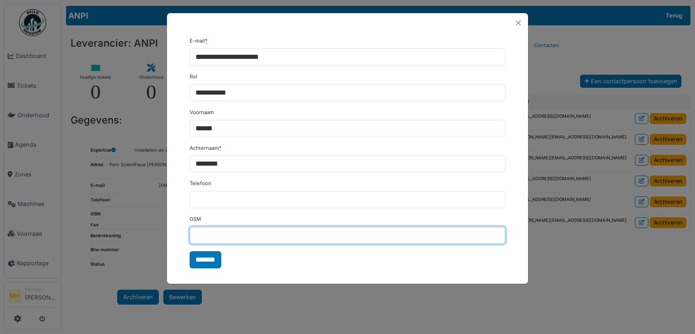
click at [208, 238] on input "GSM" at bounding box center [348, 235] width 316 height 17
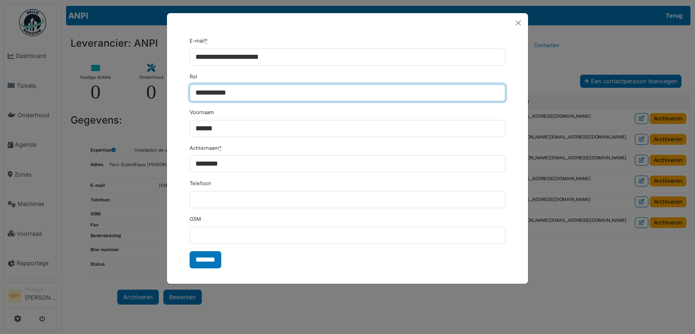
click at [246, 94] on input "**********" at bounding box center [348, 92] width 316 height 17
drag, startPoint x: 327, startPoint y: 92, endPoint x: 403, endPoint y: 87, distance: 75.8
click at [403, 87] on input "**********" at bounding box center [348, 92] width 316 height 17
type input "**********"
